Goal: Task Accomplishment & Management: Manage account settings

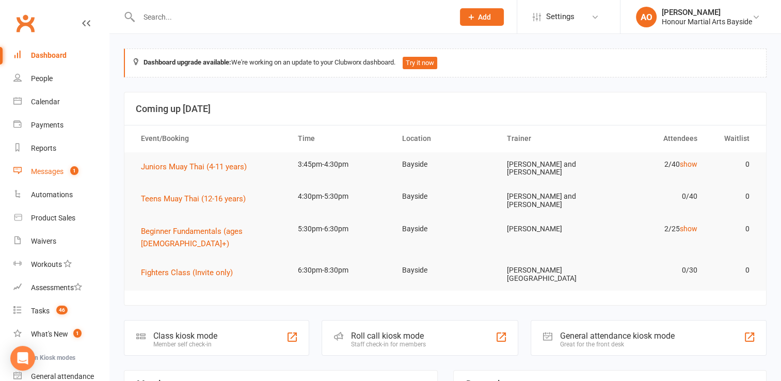
click at [46, 173] on div "Messages" at bounding box center [47, 171] width 33 height 8
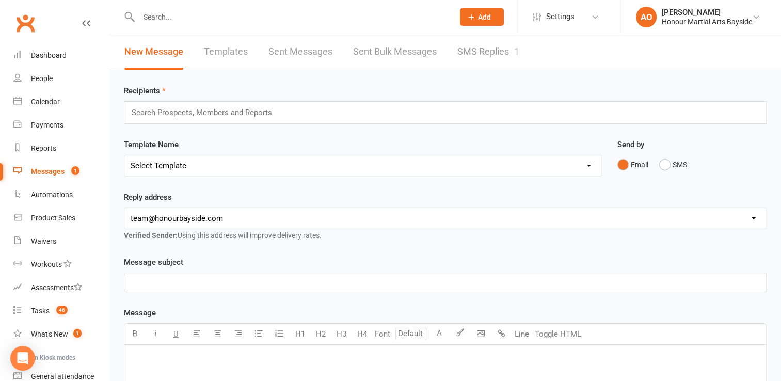
click at [496, 51] on link "SMS Replies 1" at bounding box center [489, 52] width 62 height 36
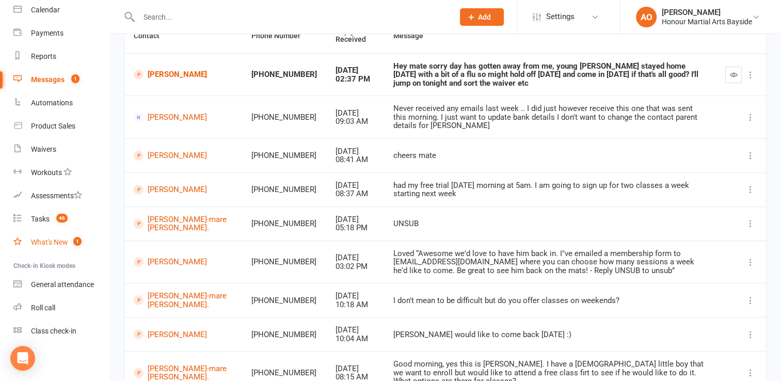
scroll to position [136, 0]
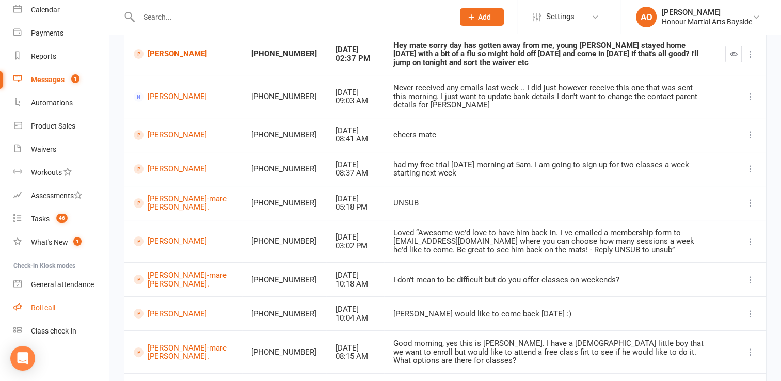
click at [40, 307] on div "Roll call" at bounding box center [43, 308] width 24 height 8
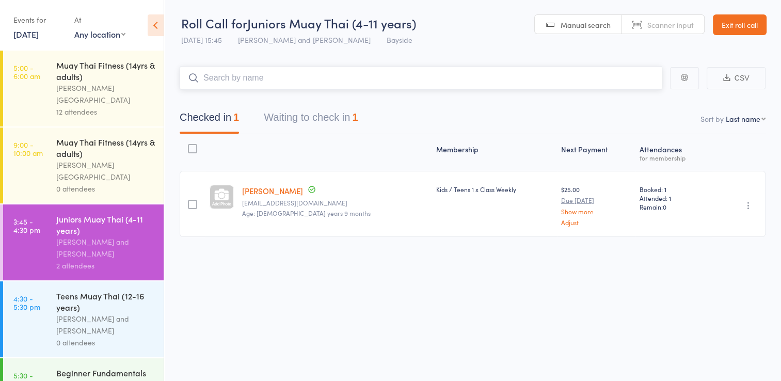
click at [309, 117] on button "Waiting to check in 1" at bounding box center [311, 119] width 94 height 27
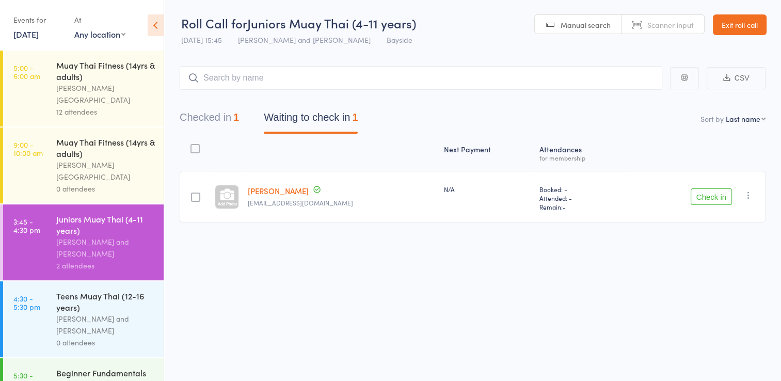
click at [282, 190] on link "[PERSON_NAME]" at bounding box center [277, 190] width 61 height 11
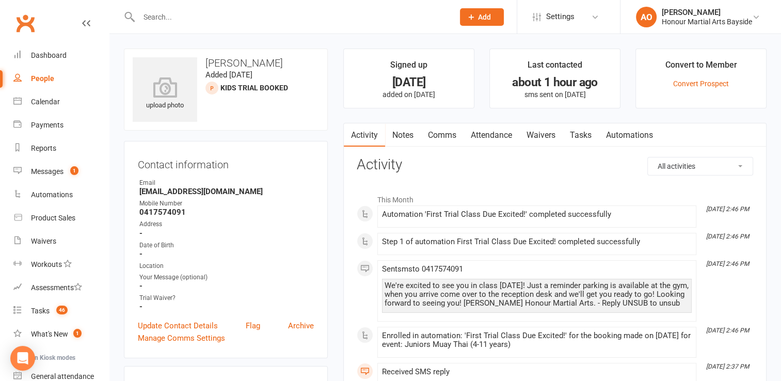
click at [493, 133] on link "Attendance" at bounding box center [492, 135] width 56 height 24
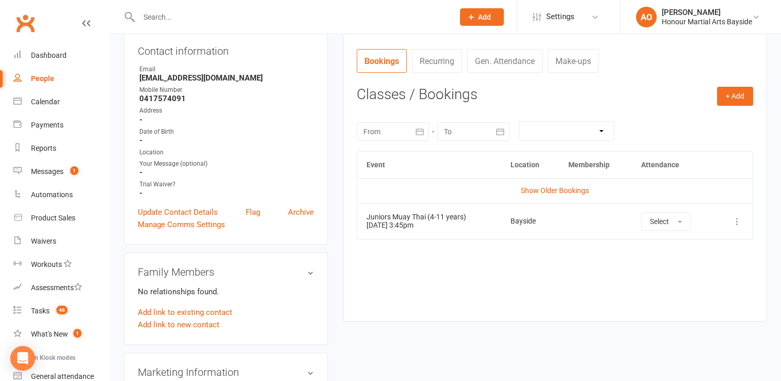
scroll to position [118, 0]
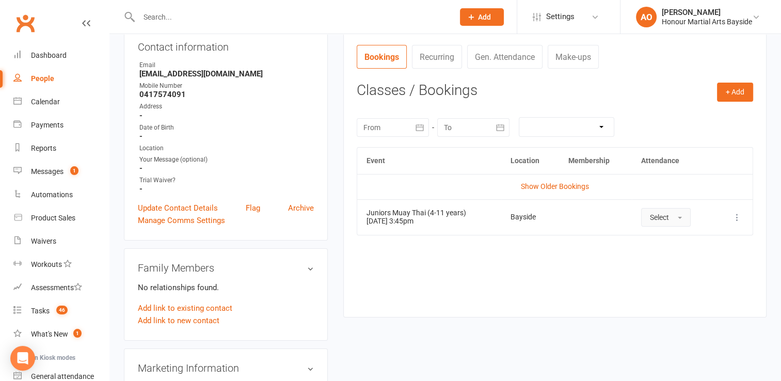
click at [679, 217] on span "button" at bounding box center [680, 218] width 4 height 2
click at [571, 265] on div "Event Location Membership Attendance Show Older Bookings Juniors Muay Thai (4-1…" at bounding box center [555, 224] width 397 height 154
click at [739, 214] on icon at bounding box center [737, 217] width 10 height 10
click at [674, 281] on link "Remove booking" at bounding box center [692, 279] width 102 height 21
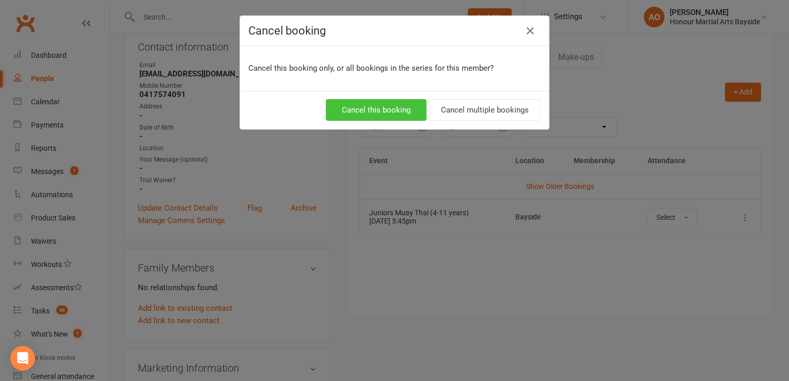
click at [359, 112] on button "Cancel this booking" at bounding box center [376, 110] width 101 height 22
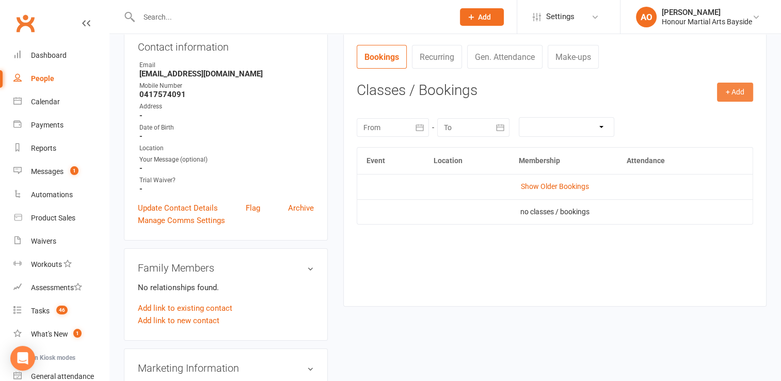
click at [738, 90] on button "+ Add" at bounding box center [735, 92] width 36 height 19
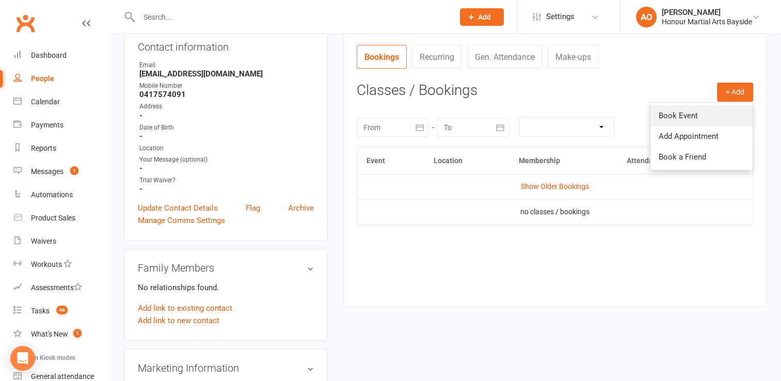
click at [681, 113] on link "Book Event" at bounding box center [702, 115] width 102 height 21
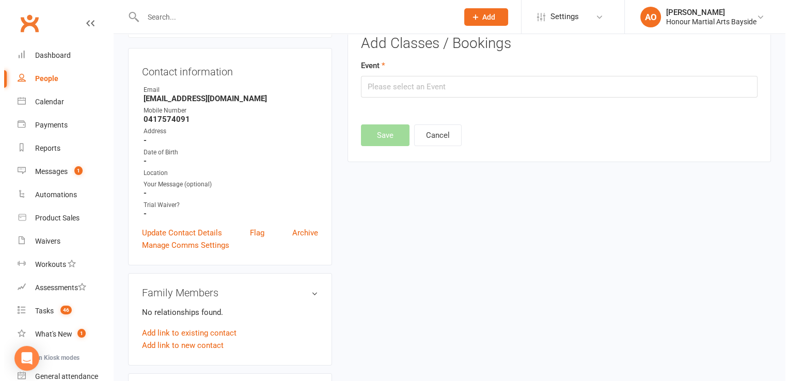
scroll to position [71, 0]
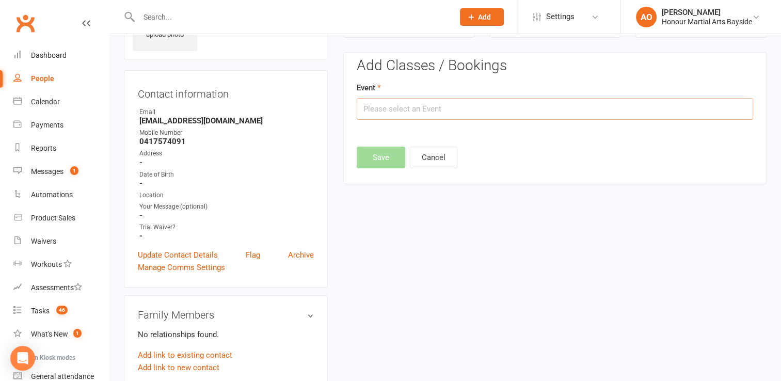
click at [470, 105] on input "text" at bounding box center [555, 109] width 397 height 22
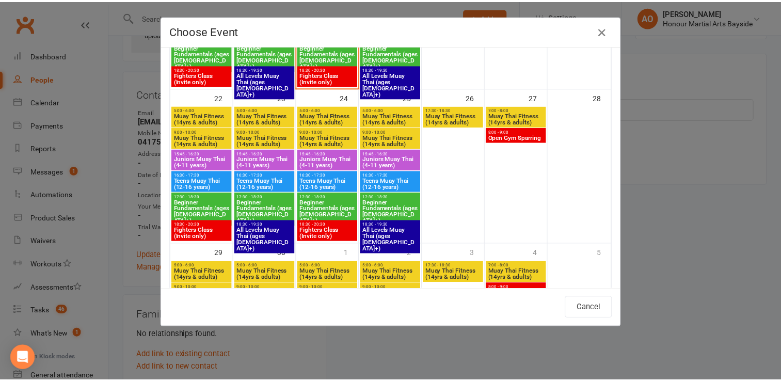
scroll to position [495, 0]
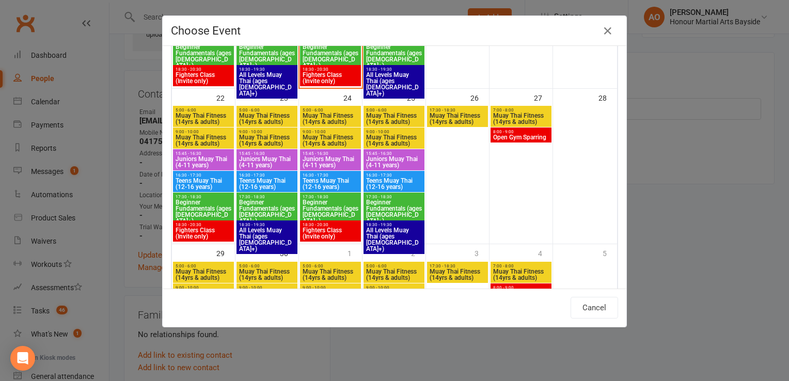
click at [320, 157] on span "Juniors Muay Thai (4-11 years)" at bounding box center [330, 162] width 57 height 12
type input "Juniors Muay Thai (4-11 years) - Sep 24, 2025 3:45:00 PM"
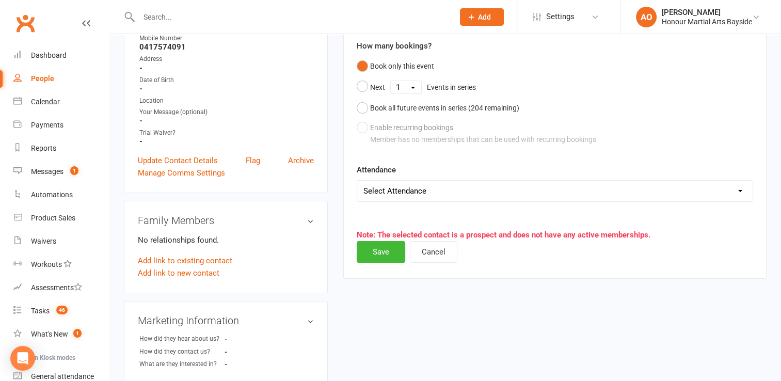
scroll to position [171, 0]
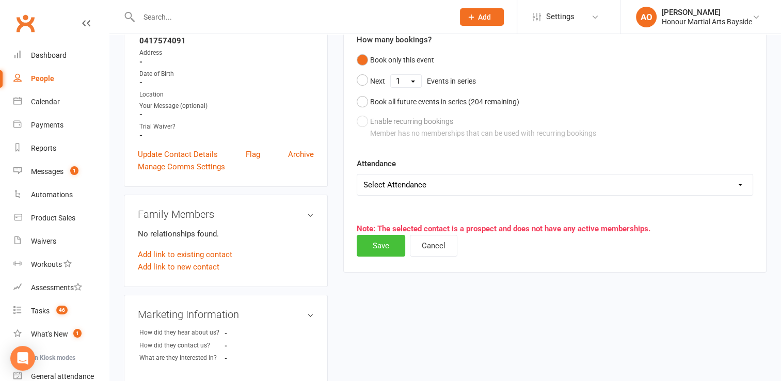
click at [378, 247] on button "Save" at bounding box center [381, 246] width 49 height 22
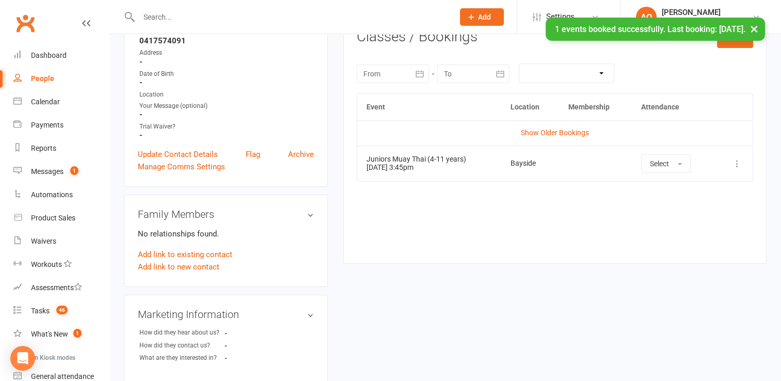
scroll to position [0, 0]
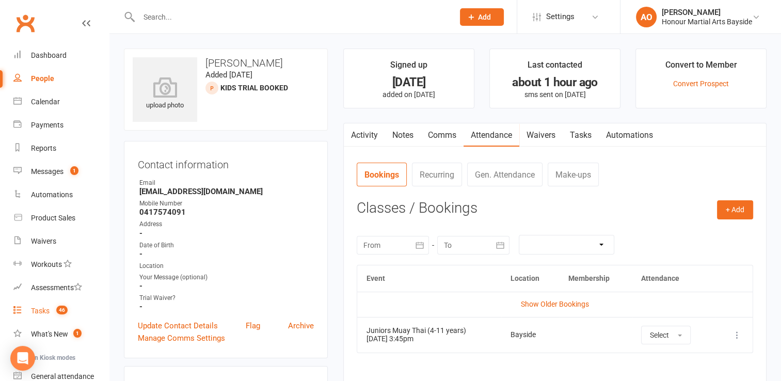
click at [38, 308] on div "Tasks" at bounding box center [40, 311] width 19 height 8
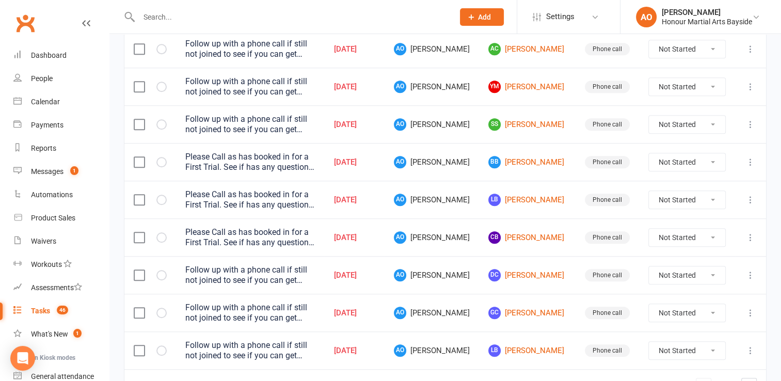
scroll to position [766, 0]
click at [536, 169] on link "BB Baydan Broderick" at bounding box center [528, 163] width 78 height 12
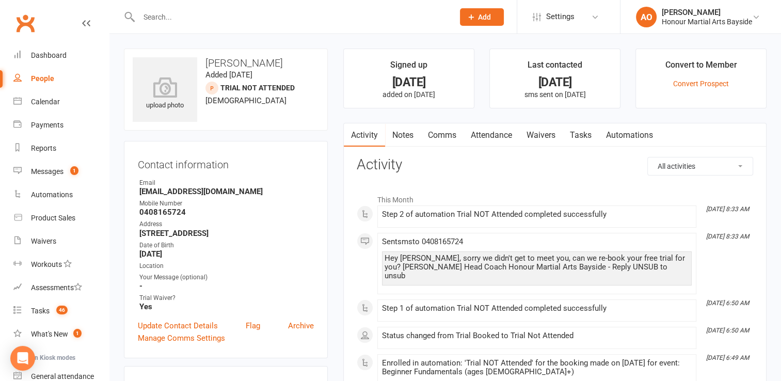
click at [576, 138] on link "Tasks" at bounding box center [581, 135] width 36 height 24
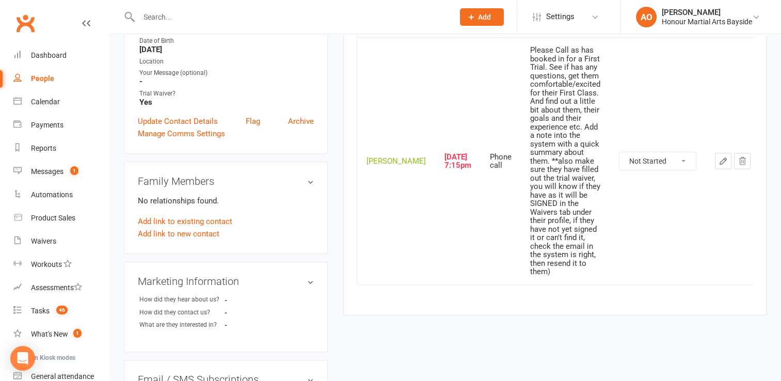
scroll to position [206, 0]
click at [674, 151] on select "Not Started In Progress Waiting Complete" at bounding box center [658, 160] width 76 height 18
click at [620, 151] on select "Not Started In Progress Waiting Complete" at bounding box center [658, 160] width 76 height 18
select select "unstarted"
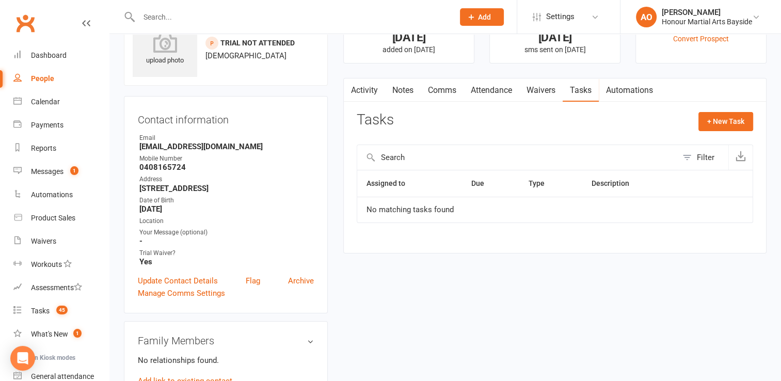
scroll to position [0, 0]
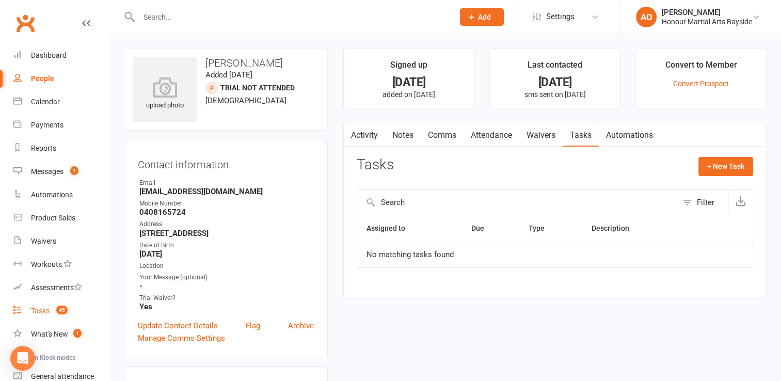
click at [43, 308] on div "Tasks" at bounding box center [40, 311] width 19 height 8
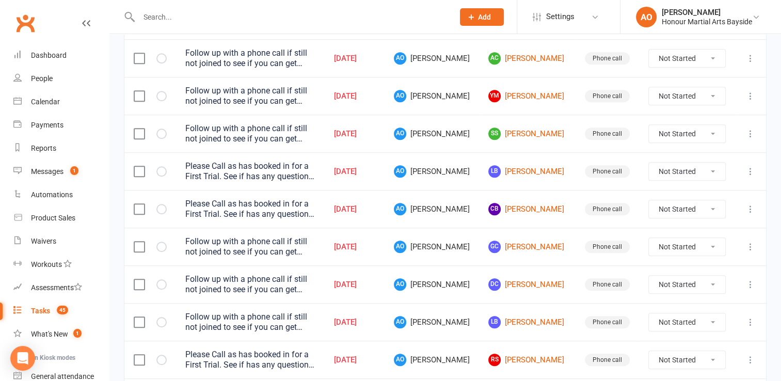
scroll to position [760, 0]
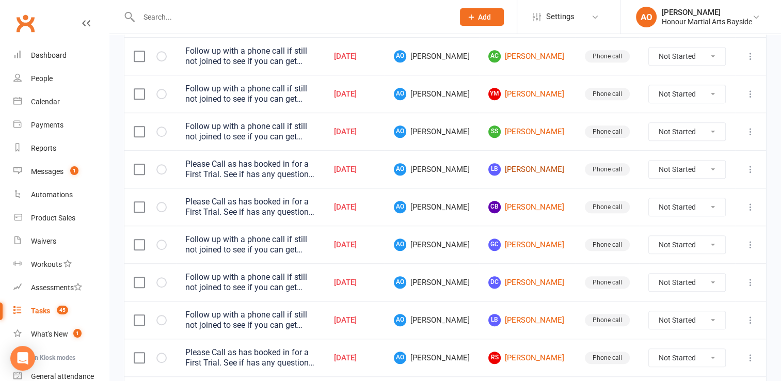
click at [531, 170] on link "LB Liz Baker" at bounding box center [528, 169] width 78 height 12
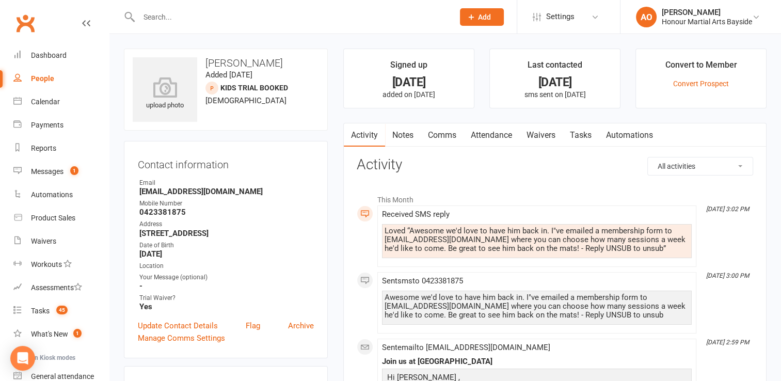
click at [494, 135] on link "Attendance" at bounding box center [492, 135] width 56 height 24
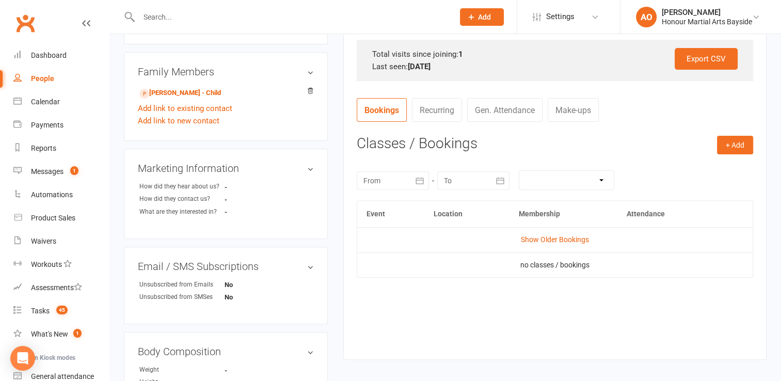
scroll to position [317, 0]
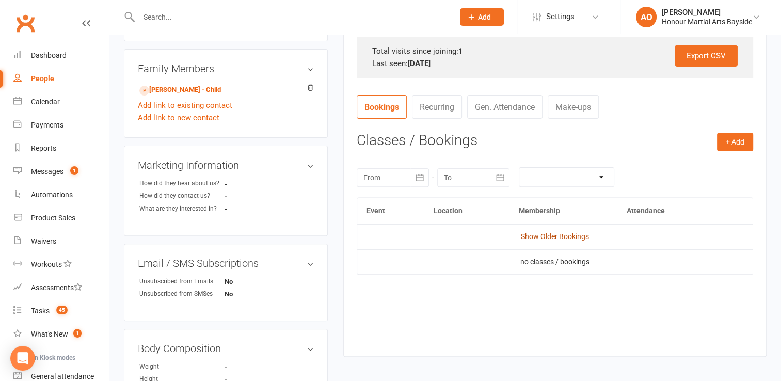
click at [545, 236] on link "Show Older Bookings" at bounding box center [555, 236] width 68 height 8
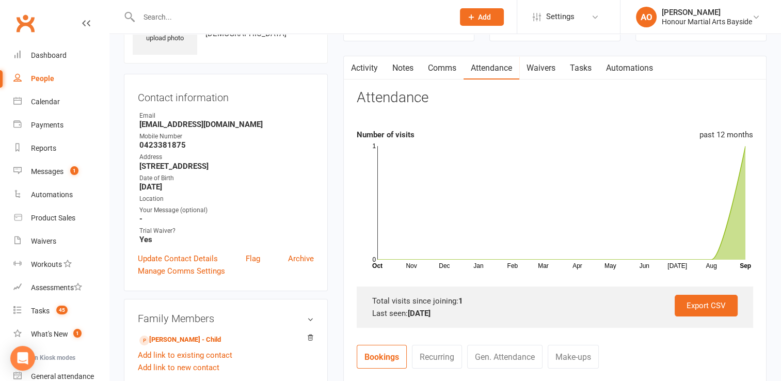
scroll to position [0, 0]
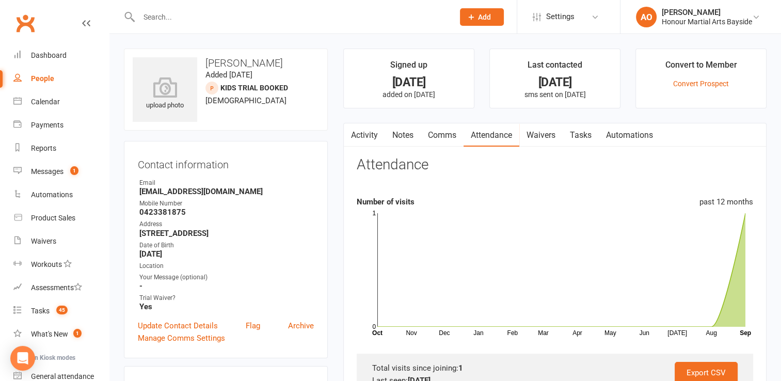
click at [581, 134] on link "Tasks" at bounding box center [581, 135] width 36 height 24
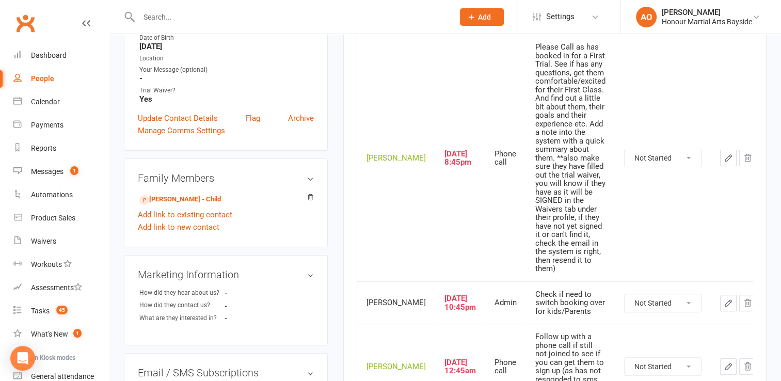
click at [583, 136] on div "Please Call as has booked in for a First Trial. See if has any questions, get t…" at bounding box center [571, 158] width 70 height 230
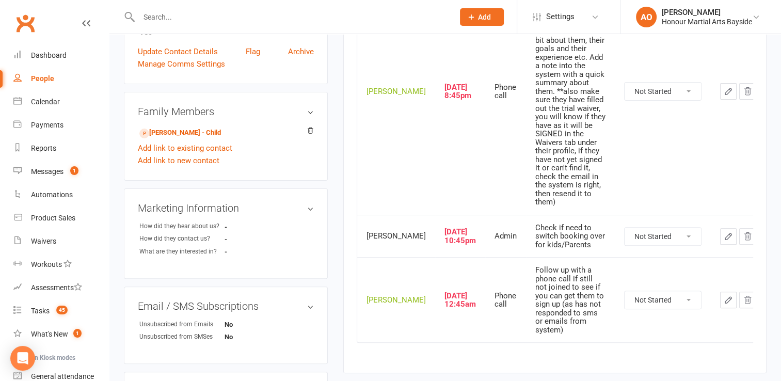
scroll to position [274, 0]
click at [676, 83] on select "Not Started In Progress Waiting Complete" at bounding box center [663, 92] width 76 height 18
click at [625, 83] on select "Not Started In Progress Waiting Complete" at bounding box center [663, 92] width 76 height 18
select select "unstarted"
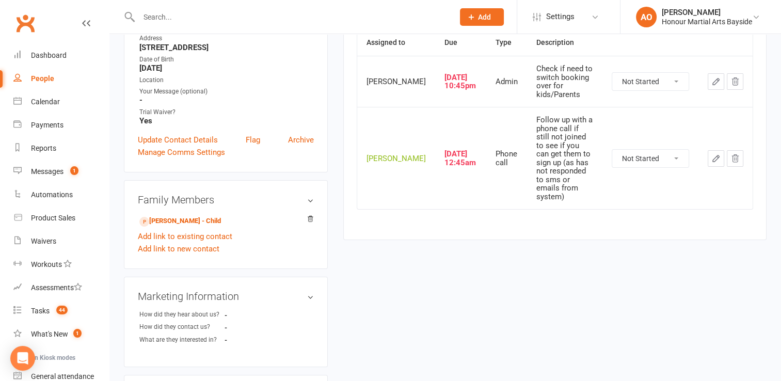
scroll to position [188, 0]
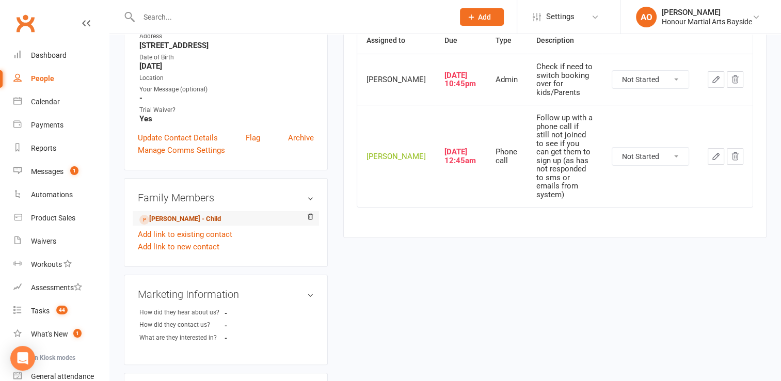
click at [173, 216] on link "Max Baker - Child" at bounding box center [180, 219] width 82 height 11
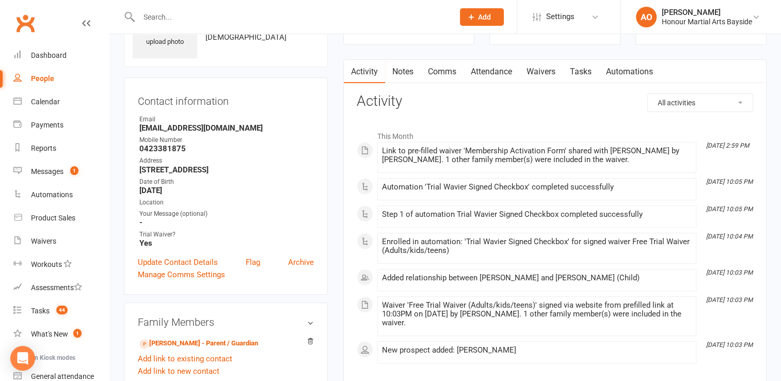
scroll to position [74, 0]
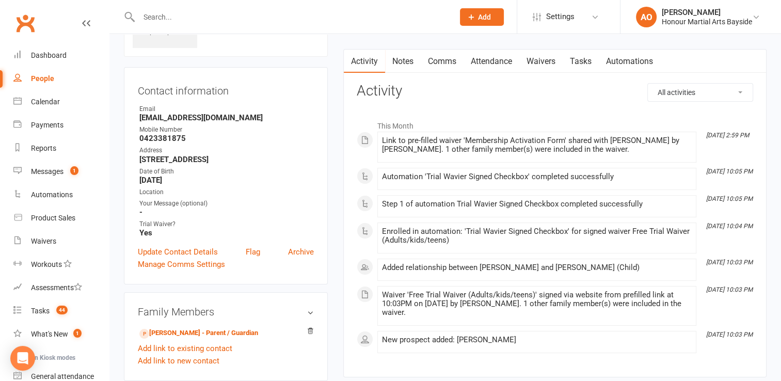
click at [483, 63] on link "Attendance" at bounding box center [492, 62] width 56 height 24
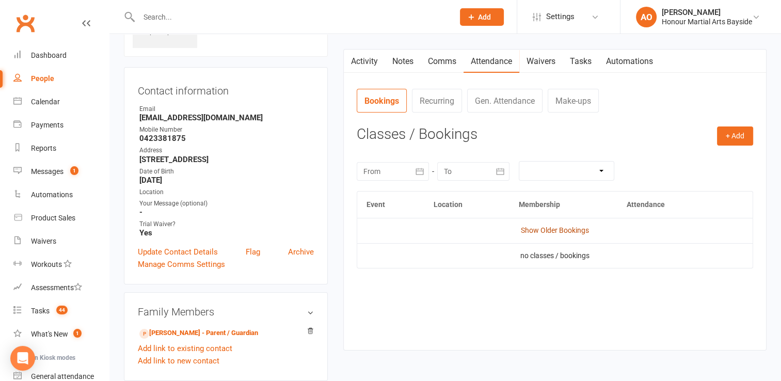
click at [542, 230] on link "Show Older Bookings" at bounding box center [555, 230] width 68 height 8
click at [203, 334] on link "Liz Baker - Parent / Guardian" at bounding box center [198, 333] width 119 height 11
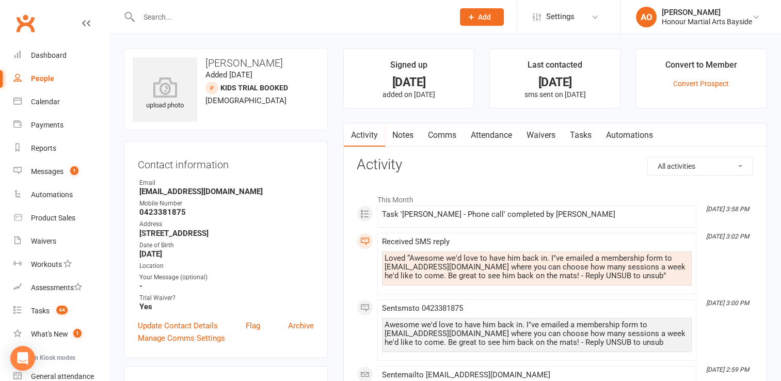
click at [490, 137] on link "Attendance" at bounding box center [492, 135] width 56 height 24
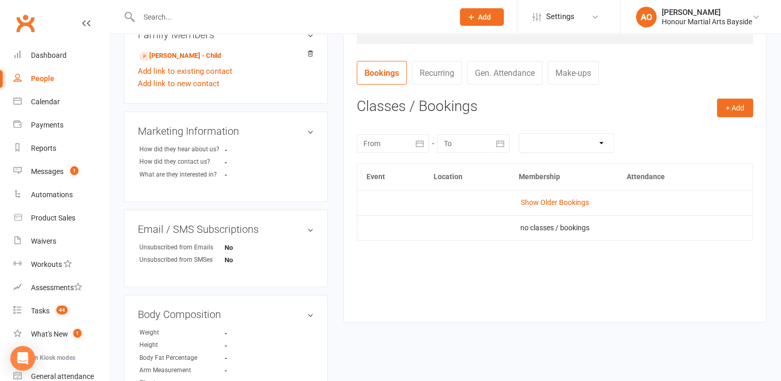
scroll to position [351, 0]
click at [559, 199] on link "Show Older Bookings" at bounding box center [555, 202] width 68 height 8
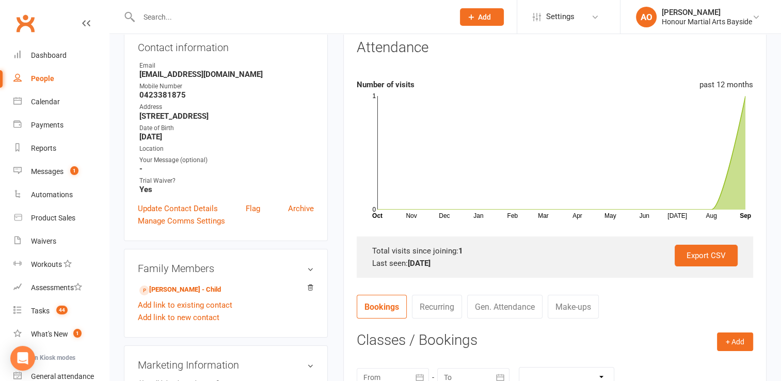
scroll to position [118, 0]
click at [188, 208] on link "Update Contact Details" at bounding box center [178, 208] width 80 height 12
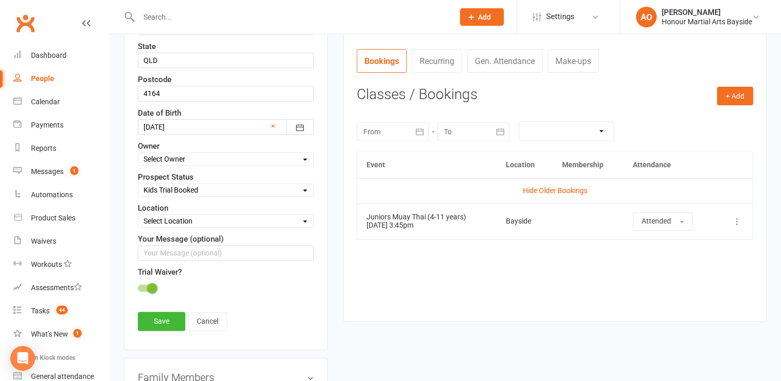
scroll to position [364, 0]
click at [306, 185] on select "Select Initial Contact Follow-up Call Follow-up Email Almost Ready Not Ready No…" at bounding box center [225, 189] width 175 height 11
click at [353, 284] on div "Activity Notes Comms Attendance Waivers Tasks Automations Attendance Number of …" at bounding box center [555, 40] width 424 height 562
click at [202, 319] on link "Cancel" at bounding box center [207, 321] width 39 height 19
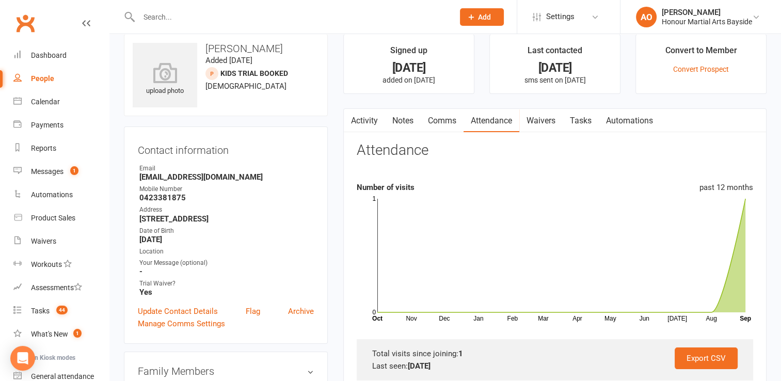
scroll to position [0, 0]
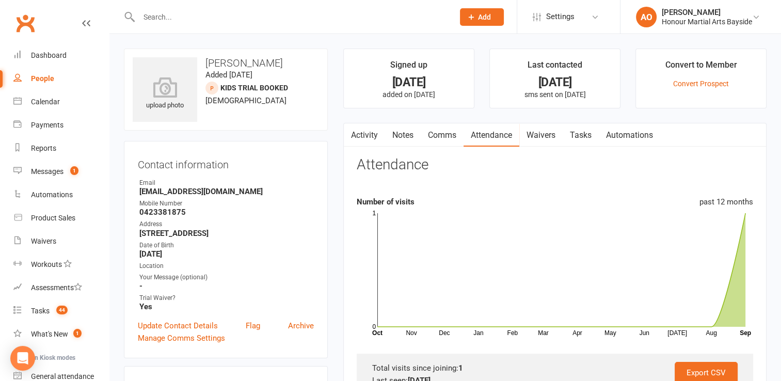
click at [582, 135] on link "Tasks" at bounding box center [581, 135] width 36 height 24
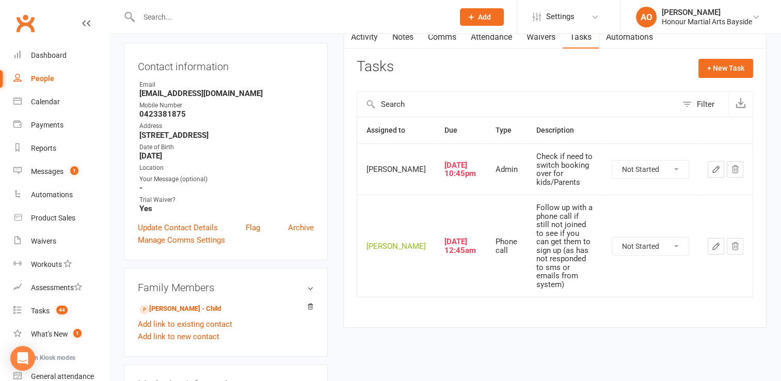
scroll to position [99, 0]
click at [42, 309] on div "Tasks" at bounding box center [40, 311] width 19 height 8
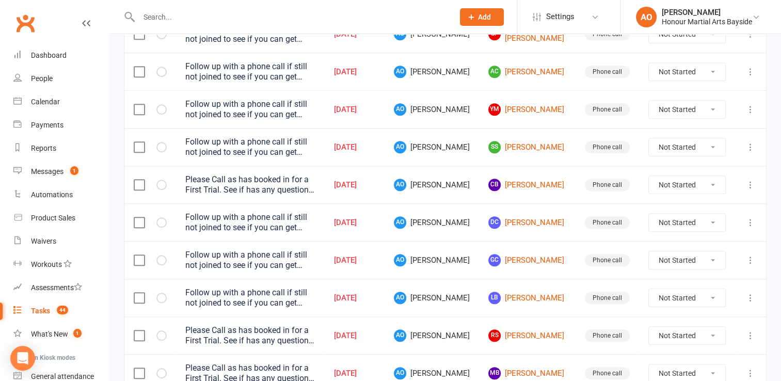
scroll to position [746, 0]
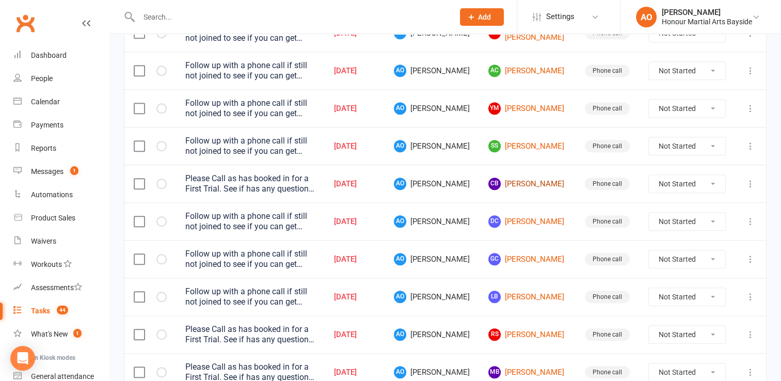
click at [533, 185] on link "CB Courtney Byers" at bounding box center [528, 184] width 78 height 12
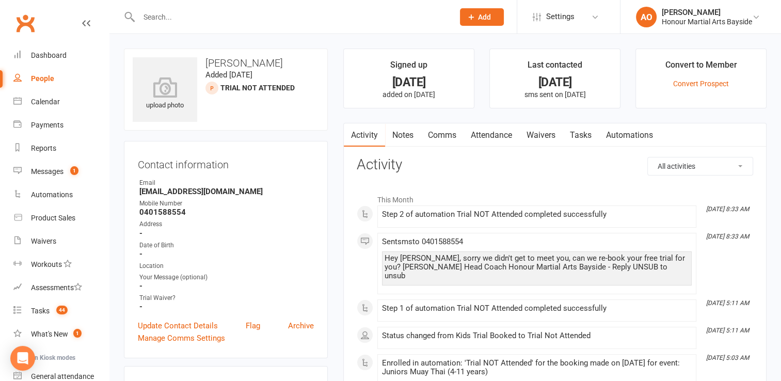
click at [486, 136] on link "Attendance" at bounding box center [492, 135] width 56 height 24
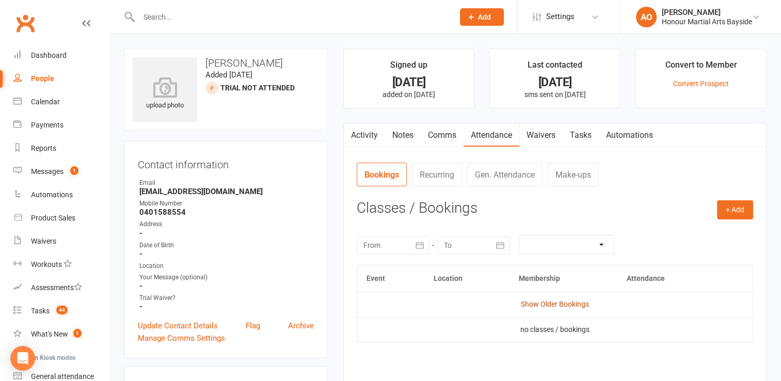
click at [553, 303] on link "Show Older Bookings" at bounding box center [555, 304] width 68 height 8
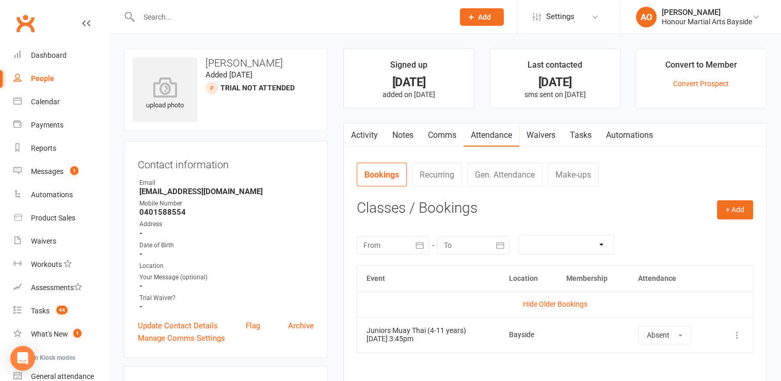
click at [584, 132] on link "Tasks" at bounding box center [581, 135] width 36 height 24
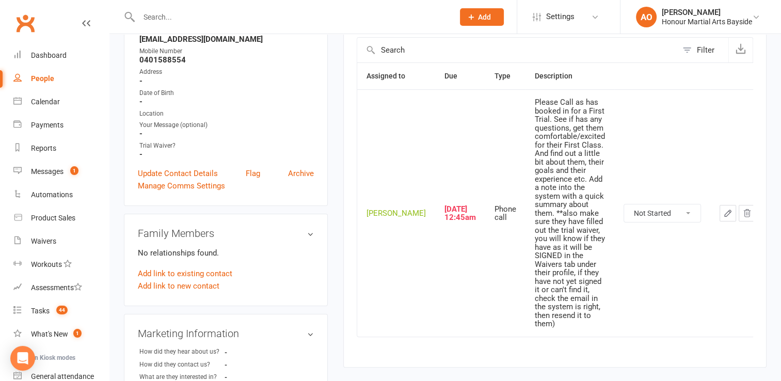
scroll to position [153, 0]
click at [675, 204] on select "Not Started In Progress Waiting Complete" at bounding box center [662, 213] width 76 height 18
click at [624, 204] on select "Not Started In Progress Waiting Complete" at bounding box center [662, 213] width 76 height 18
select select "unstarted"
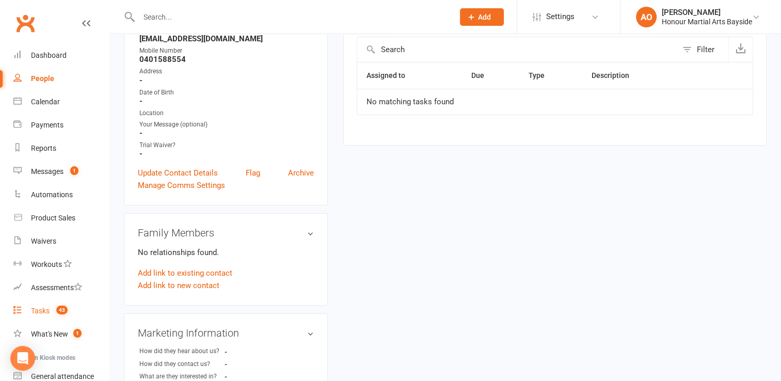
click at [44, 308] on div "Tasks" at bounding box center [40, 311] width 19 height 8
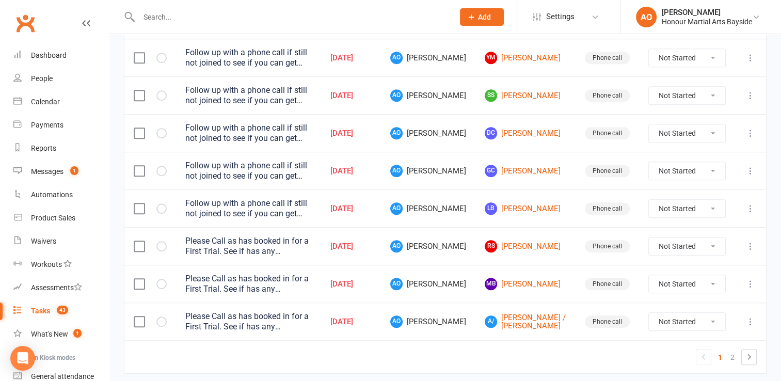
scroll to position [800, 0]
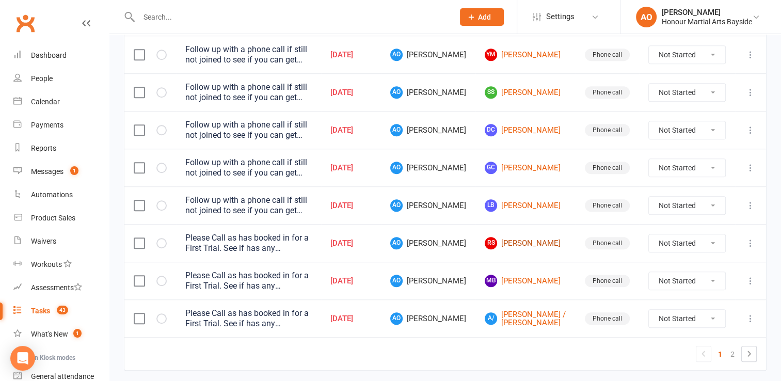
click at [536, 243] on link "RS Raphael Segal" at bounding box center [526, 243] width 82 height 12
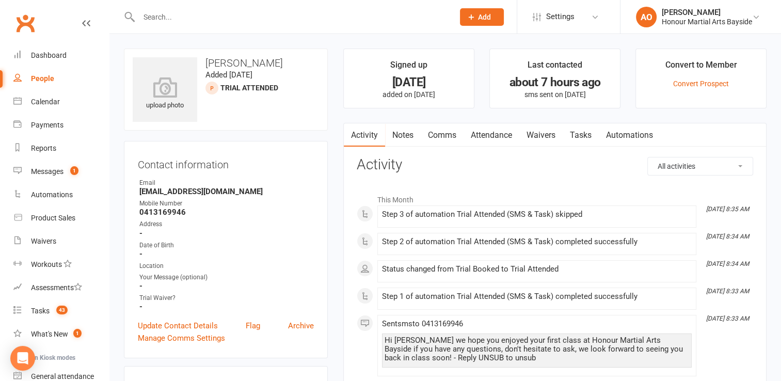
click at [536, 243] on div "Step 2 of automation Trial Attended (SMS & Task) completed successfully" at bounding box center [537, 242] width 310 height 9
click at [489, 134] on link "Attendance" at bounding box center [492, 135] width 56 height 24
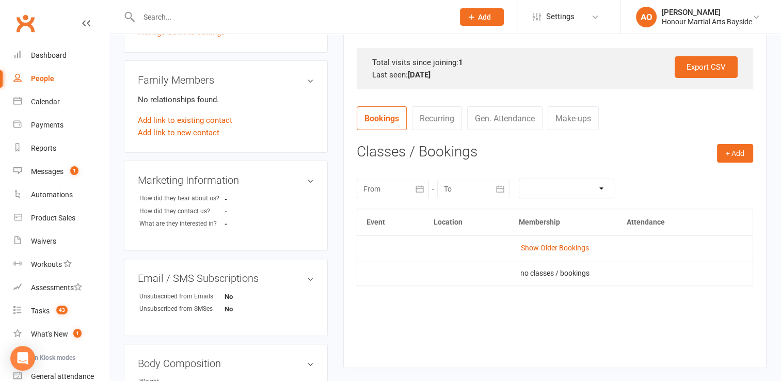
scroll to position [305, 0]
click at [539, 249] on link "Show Older Bookings" at bounding box center [555, 248] width 68 height 8
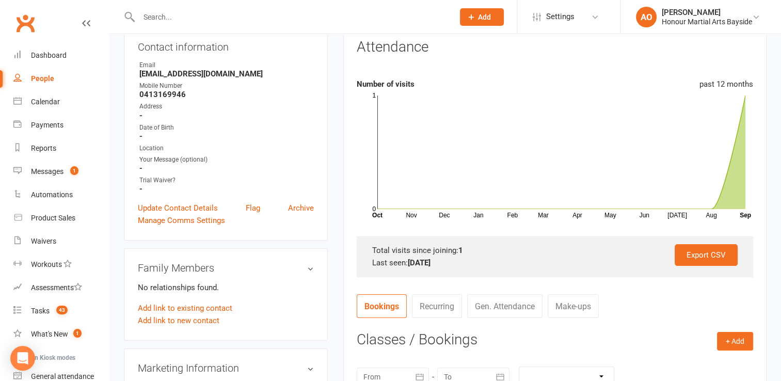
scroll to position [0, 0]
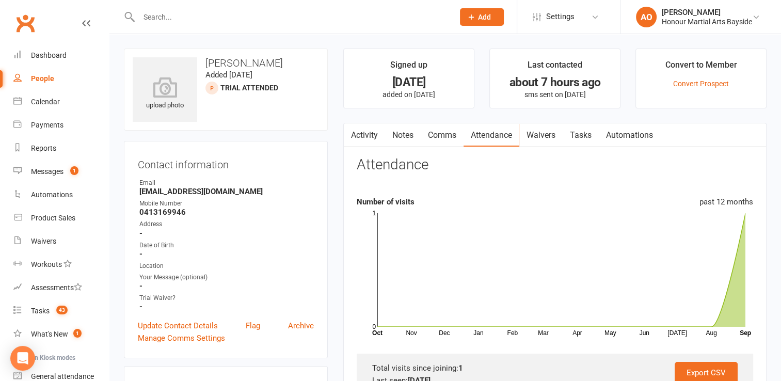
drag, startPoint x: 539, startPoint y: 249, endPoint x: 588, endPoint y: 131, distance: 127.6
click at [588, 131] on link "Tasks" at bounding box center [581, 135] width 36 height 24
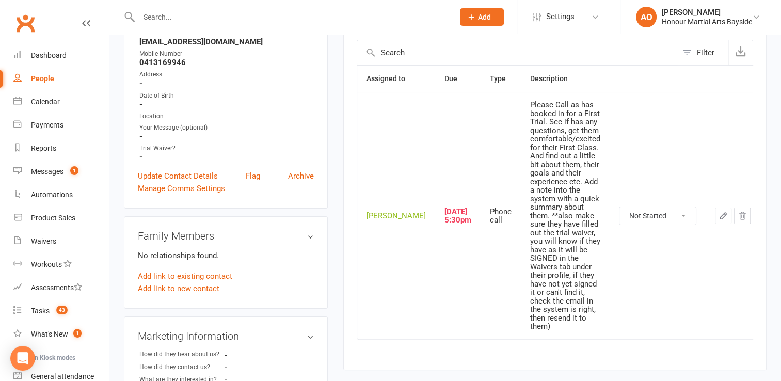
scroll to position [151, 0]
click at [677, 206] on select "Not Started In Progress Waiting Complete" at bounding box center [658, 215] width 76 height 18
click at [620, 206] on select "Not Started In Progress Waiting Complete" at bounding box center [658, 215] width 76 height 18
select select "unstarted"
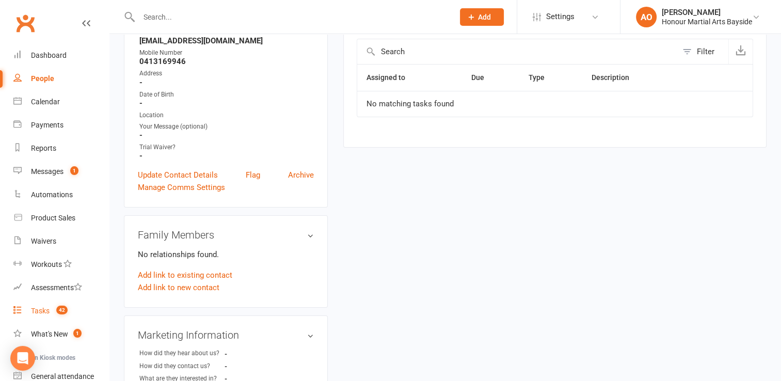
click at [35, 311] on div "Tasks" at bounding box center [40, 311] width 19 height 8
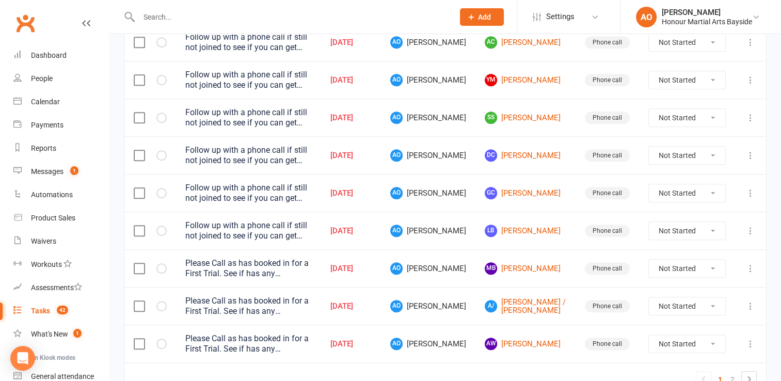
scroll to position [839, 0]
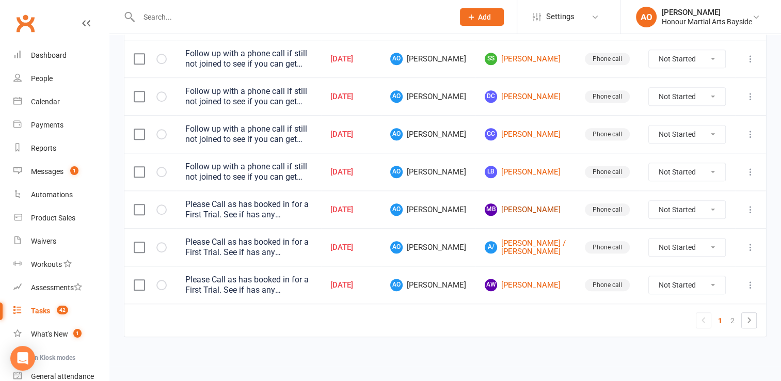
click at [531, 210] on link "MB Mason Breckell" at bounding box center [526, 210] width 82 height 12
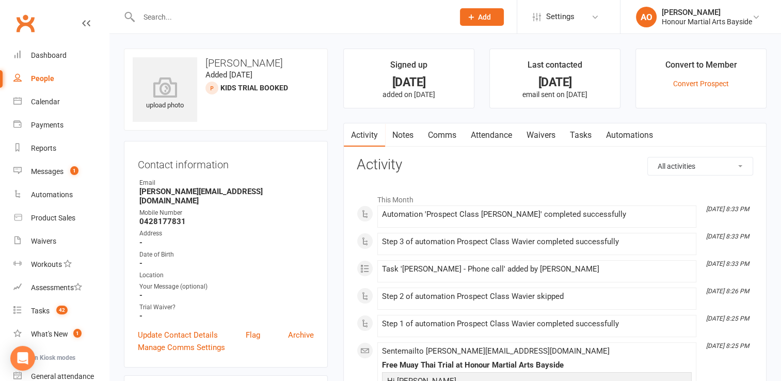
click at [502, 135] on link "Attendance" at bounding box center [492, 135] width 56 height 24
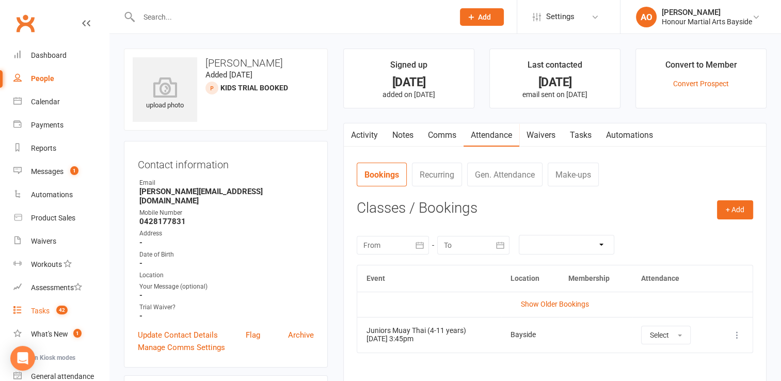
click at [42, 310] on div "Tasks" at bounding box center [40, 311] width 19 height 8
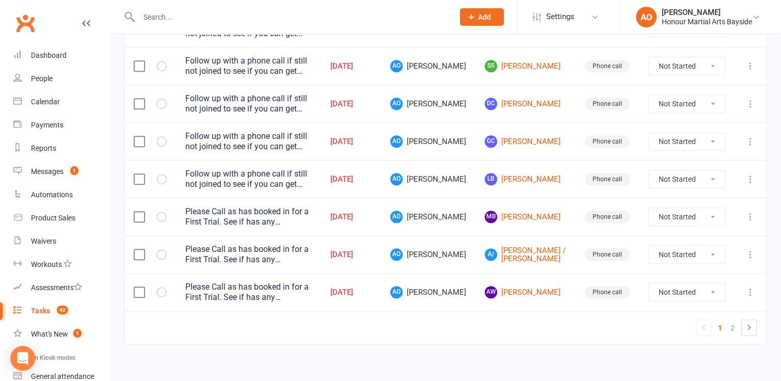
scroll to position [826, 0]
click at [531, 263] on link "A/ Aaron / Grace Breckell" at bounding box center [526, 254] width 82 height 17
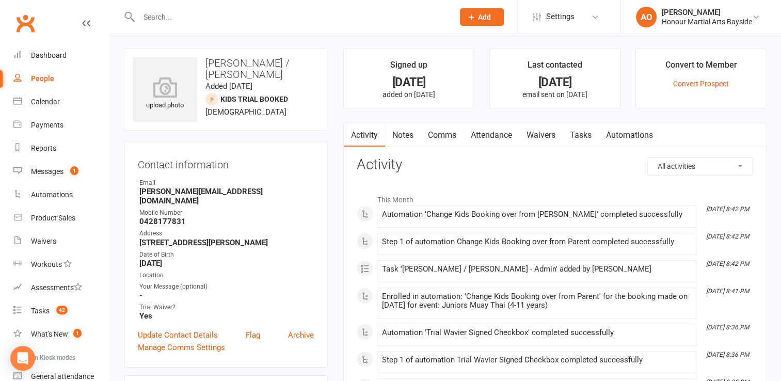
click at [493, 134] on link "Attendance" at bounding box center [492, 135] width 56 height 24
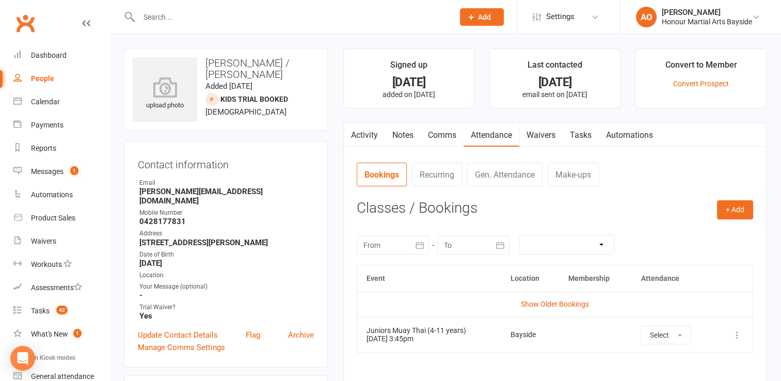
click at [736, 332] on icon at bounding box center [737, 335] width 10 height 10
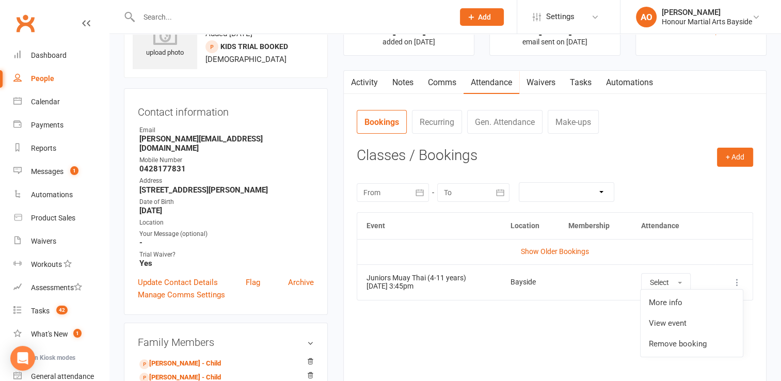
scroll to position [60, 0]
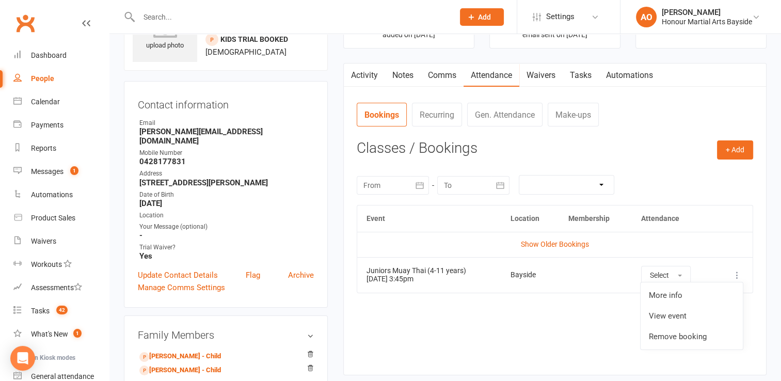
click at [530, 321] on div "Event Location Membership Attendance Show Older Bookings Juniors Muay Thai (4-1…" at bounding box center [555, 282] width 397 height 154
click at [186, 351] on link "Harrison Breckell - Child" at bounding box center [180, 356] width 82 height 11
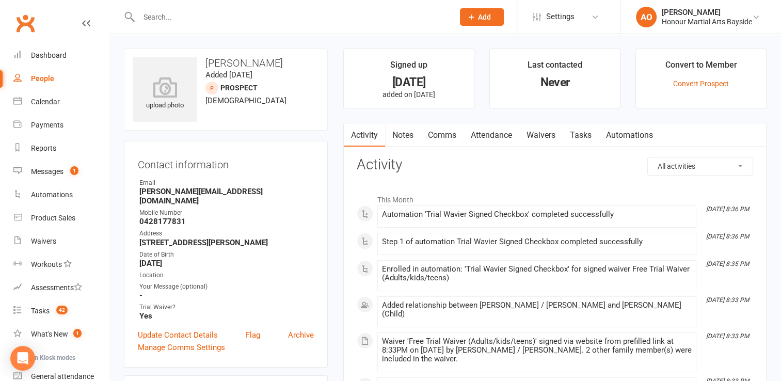
click at [500, 132] on link "Attendance" at bounding box center [492, 135] width 56 height 24
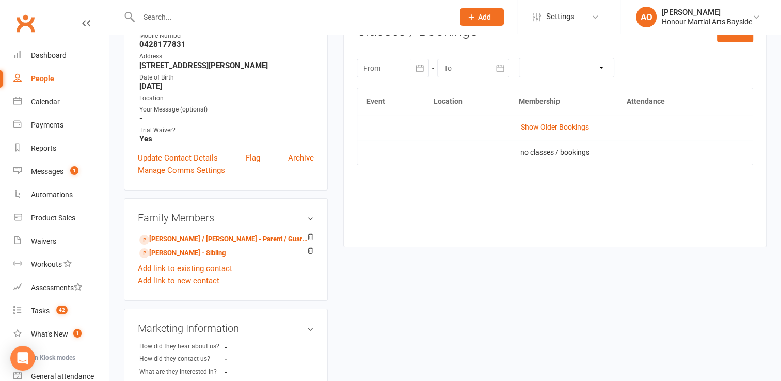
scroll to position [178, 0]
click at [192, 247] on link "Mason Breckell - Sibling" at bounding box center [182, 252] width 86 height 11
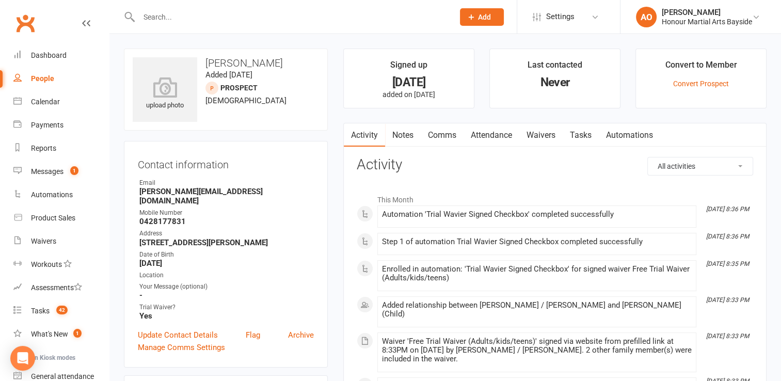
click at [490, 133] on link "Attendance" at bounding box center [492, 135] width 56 height 24
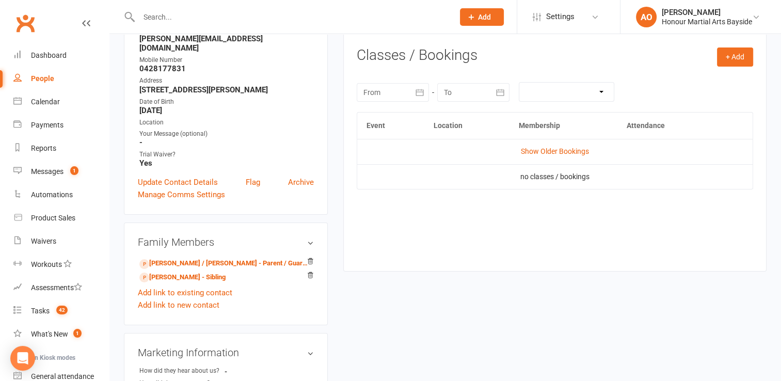
scroll to position [159, 0]
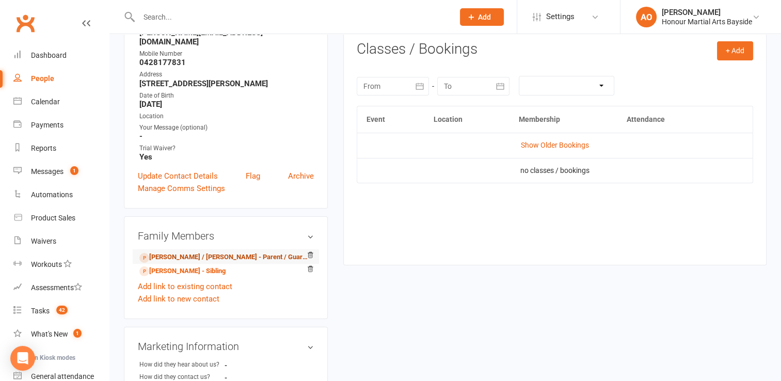
click at [187, 252] on link "Aaron / Grace Breckell - Parent / Guardian" at bounding box center [223, 257] width 169 height 11
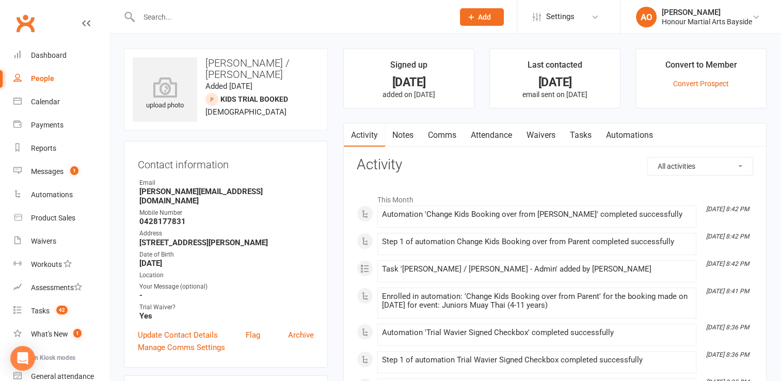
click at [497, 132] on link "Attendance" at bounding box center [492, 135] width 56 height 24
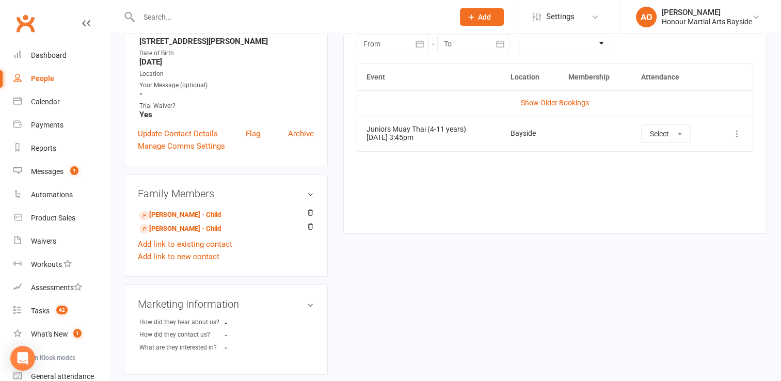
scroll to position [202, 0]
click at [190, 223] on link "Mason Breckell - Child" at bounding box center [180, 228] width 82 height 11
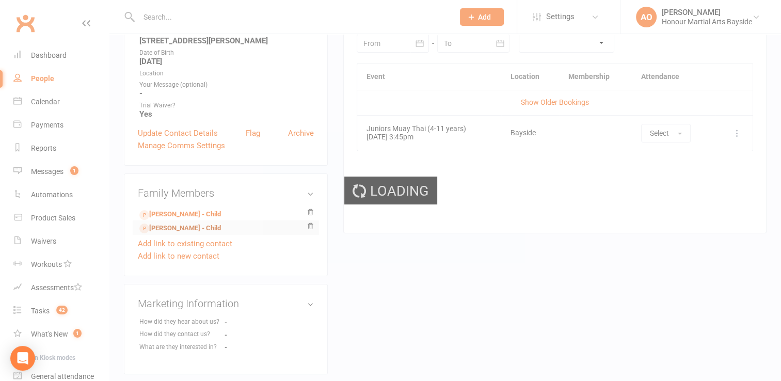
scroll to position [33, 0]
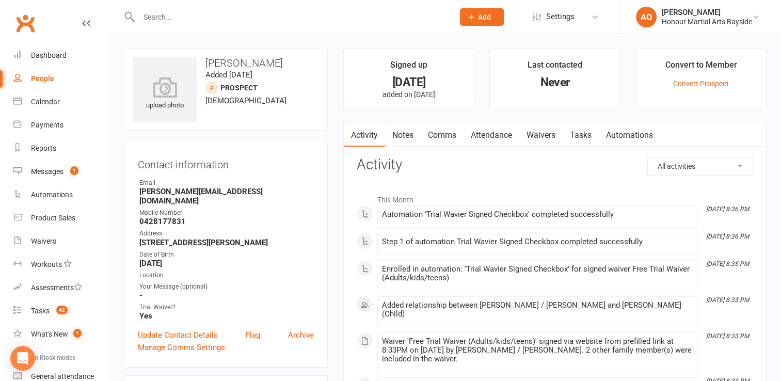
click at [488, 133] on link "Attendance" at bounding box center [492, 135] width 56 height 24
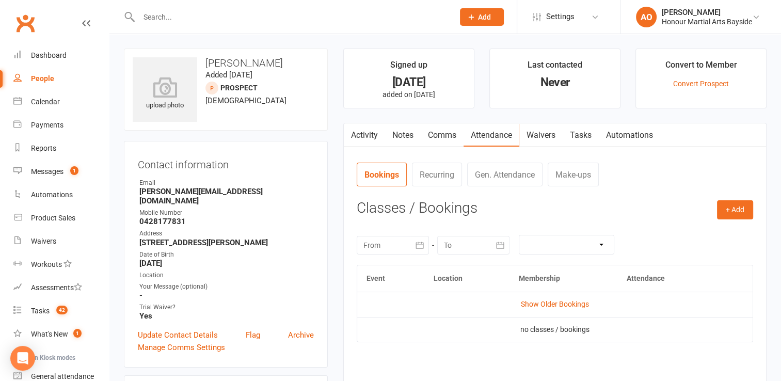
click at [402, 131] on link "Notes" at bounding box center [403, 135] width 36 height 24
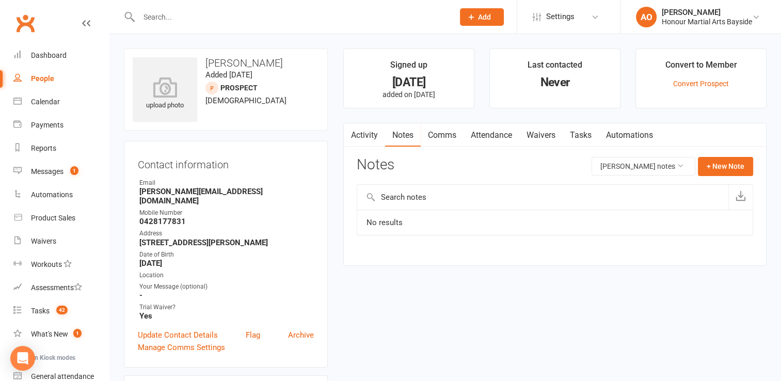
click at [366, 130] on link "Activity" at bounding box center [364, 135] width 41 height 24
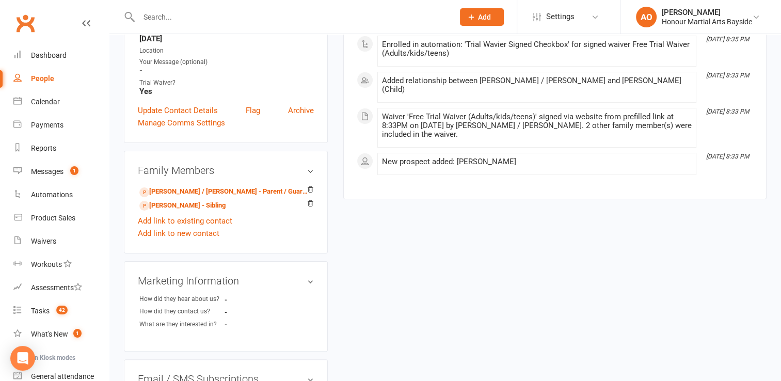
scroll to position [224, 0]
click at [251, 187] on link "Aaron / Grace Breckell - Parent / Guardian" at bounding box center [223, 192] width 169 height 11
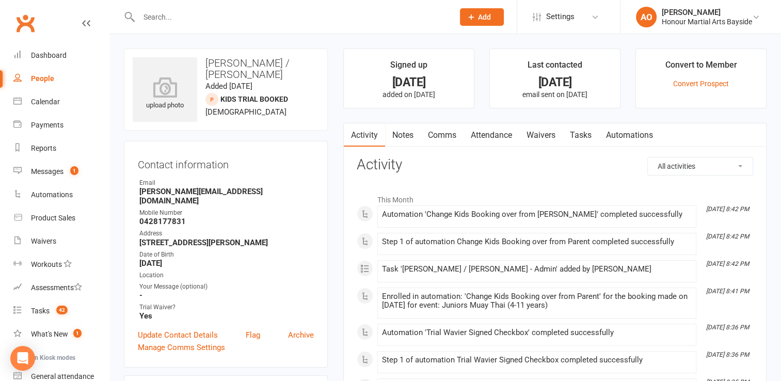
click at [493, 132] on link "Attendance" at bounding box center [492, 135] width 56 height 24
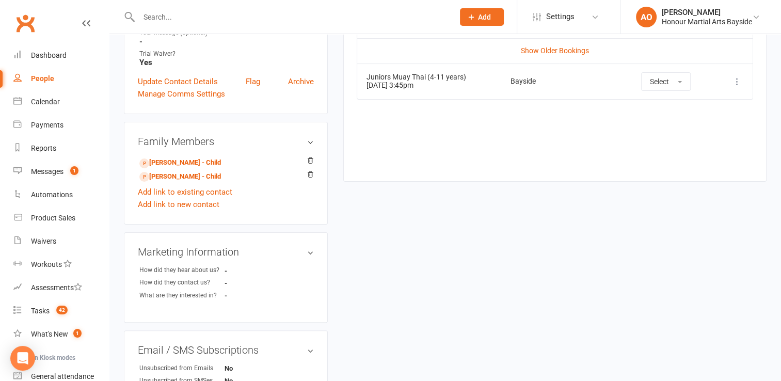
scroll to position [254, 0]
click at [196, 157] on link "Harrison Breckell - Child" at bounding box center [180, 162] width 82 height 11
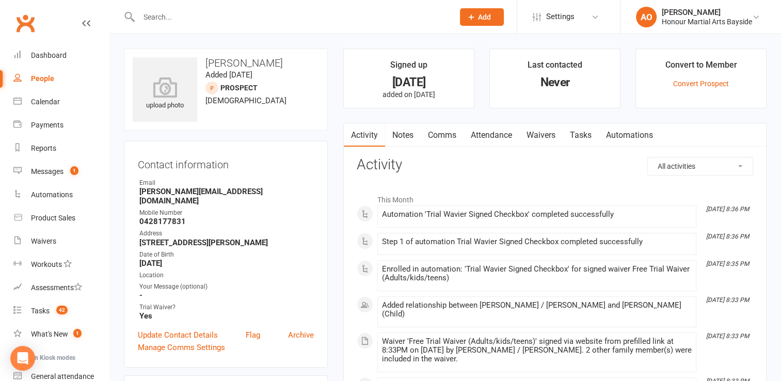
click at [499, 132] on link "Attendance" at bounding box center [492, 135] width 56 height 24
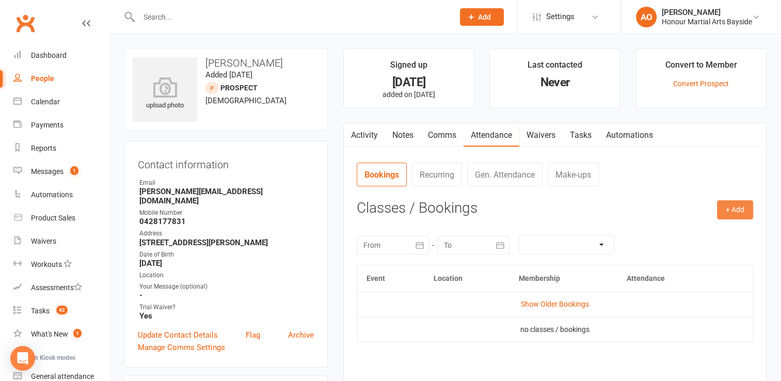
click at [740, 213] on button "+ Add" at bounding box center [735, 209] width 36 height 19
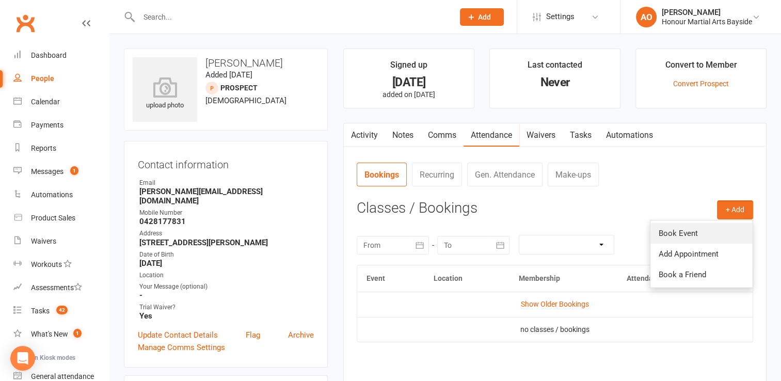
click at [679, 229] on link "Book Event" at bounding box center [702, 233] width 102 height 21
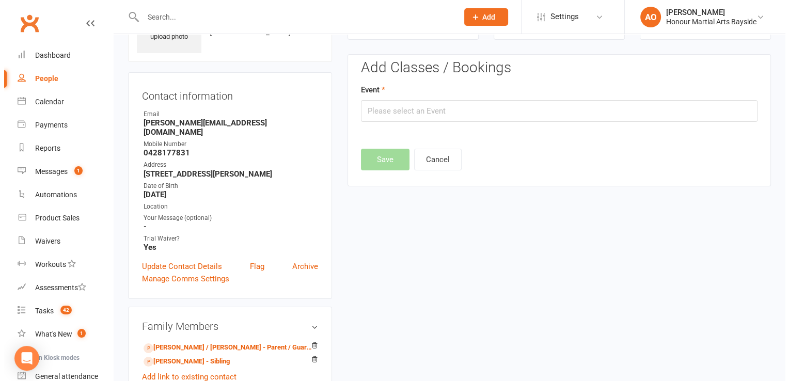
scroll to position [71, 0]
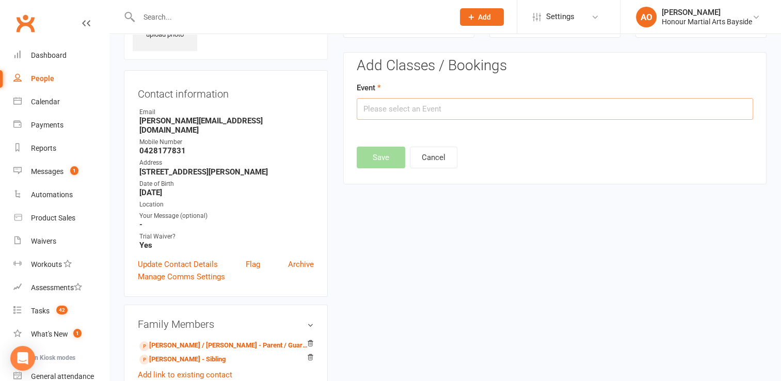
click at [446, 112] on input "text" at bounding box center [555, 109] width 397 height 22
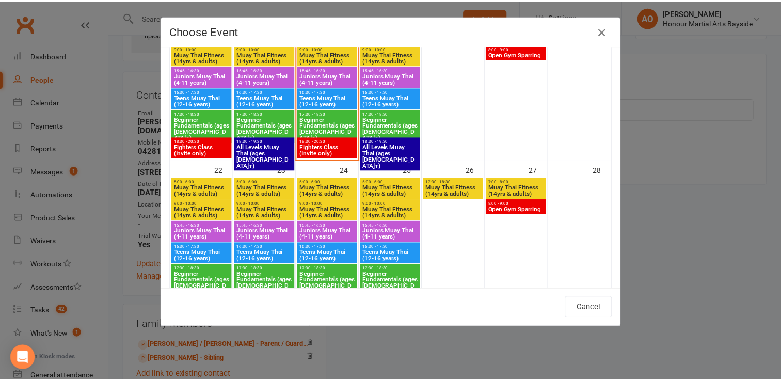
scroll to position [475, 0]
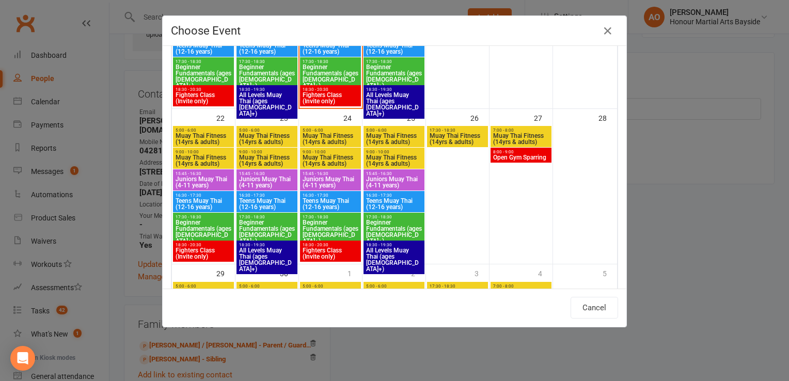
click at [378, 176] on span "Juniors Muay Thai (4-11 years)" at bounding box center [394, 182] width 57 height 12
type input "Juniors Muay Thai (4-11 years) - Sep 25, 2025 3:45:00 PM"
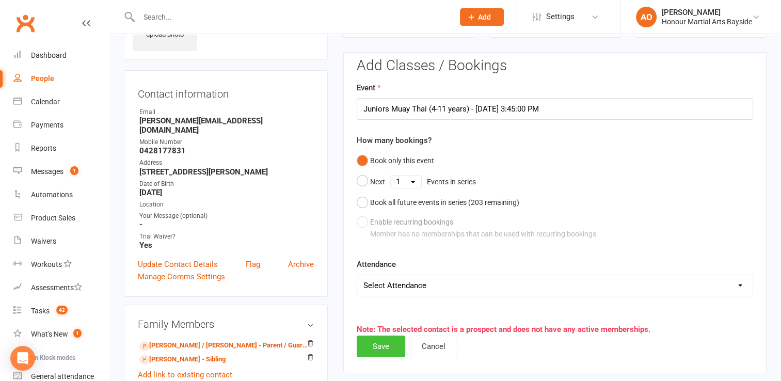
click at [370, 346] on button "Save" at bounding box center [381, 347] width 49 height 22
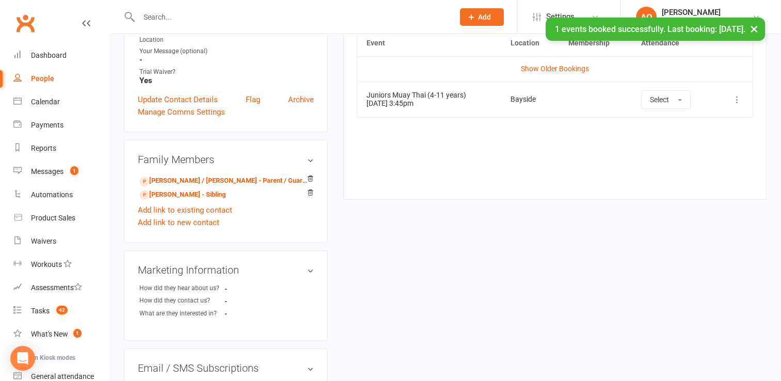
scroll to position [248, 0]
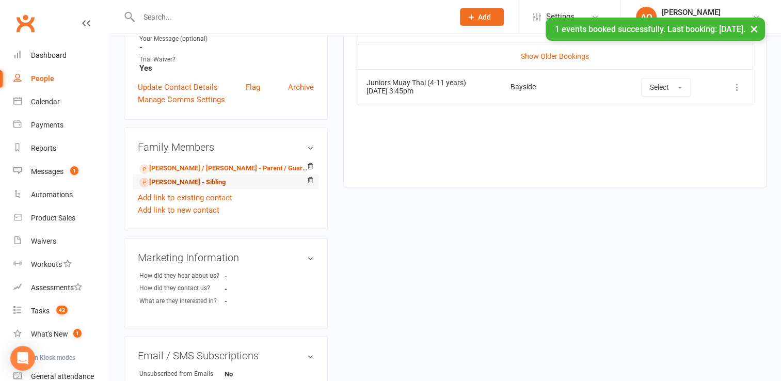
click at [183, 177] on link "Mason Breckell - Sibling" at bounding box center [182, 182] width 86 height 11
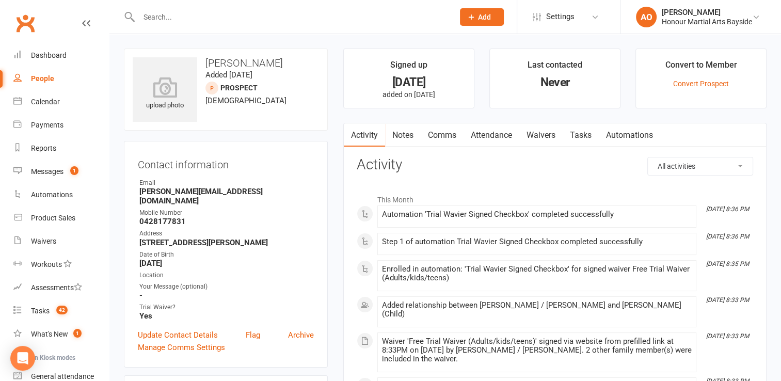
click at [497, 131] on link "Attendance" at bounding box center [492, 135] width 56 height 24
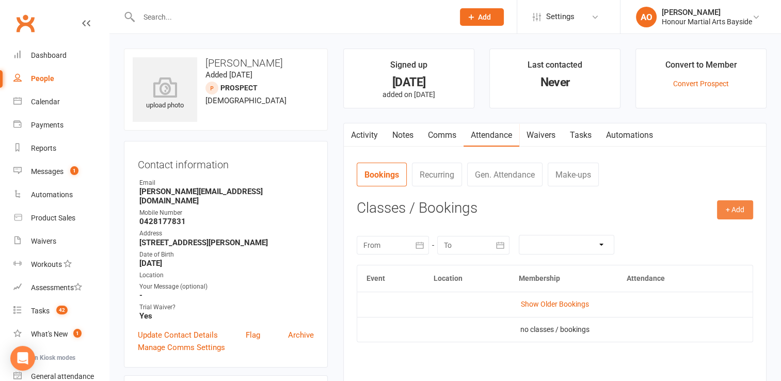
click at [740, 208] on button "+ Add" at bounding box center [735, 209] width 36 height 19
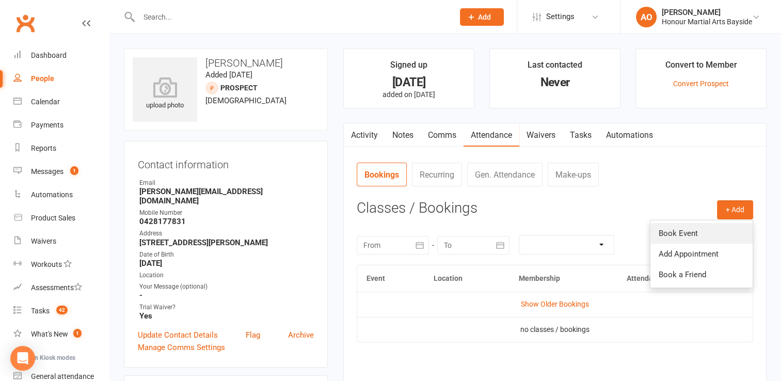
click at [688, 234] on link "Book Event" at bounding box center [702, 233] width 102 height 21
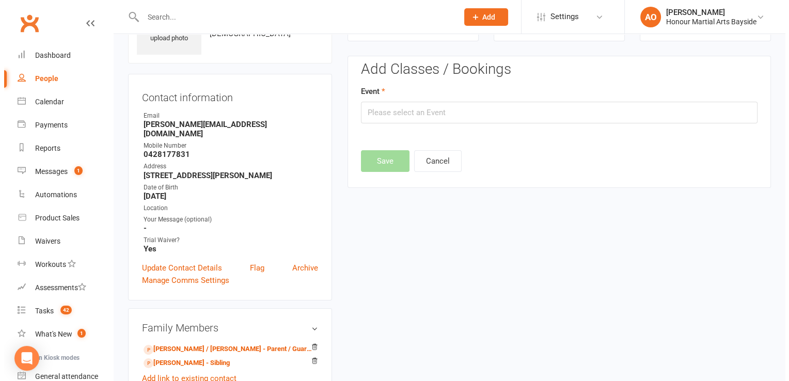
scroll to position [71, 0]
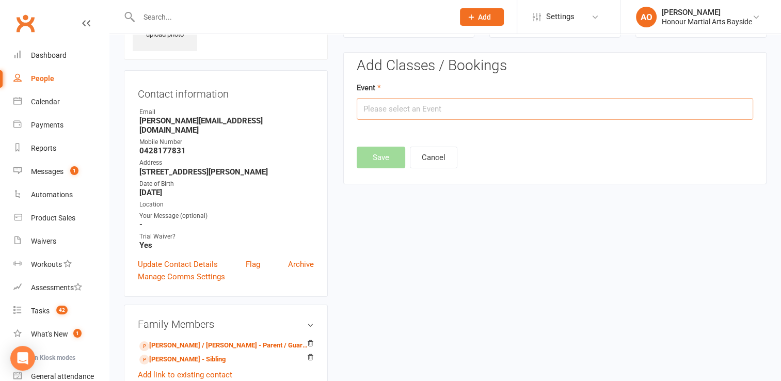
click at [444, 106] on input "text" at bounding box center [555, 109] width 397 height 22
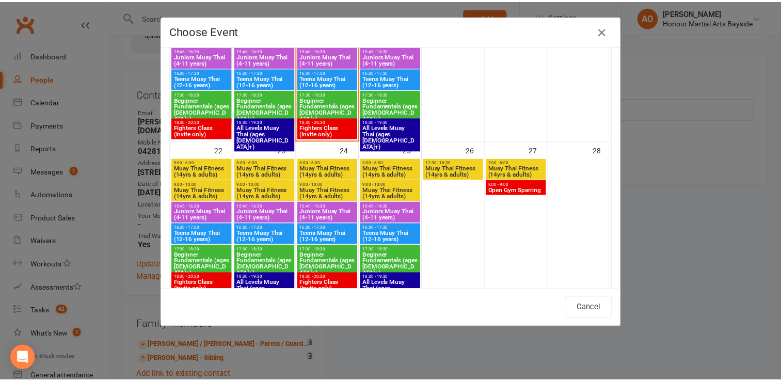
scroll to position [444, 0]
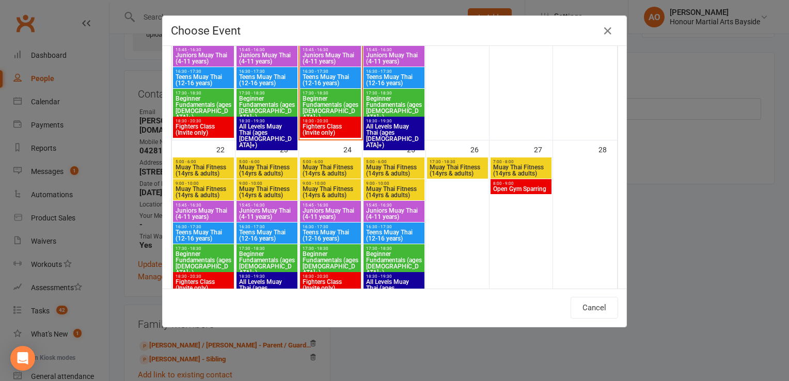
click at [389, 208] on span "Juniors Muay Thai (4-11 years)" at bounding box center [394, 214] width 57 height 12
type input "Juniors Muay Thai (4-11 years) - Sep 25, 2025 3:45:00 PM"
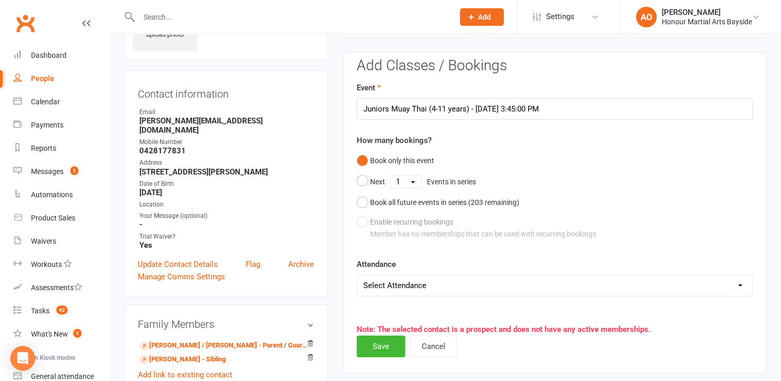
scroll to position [188, 0]
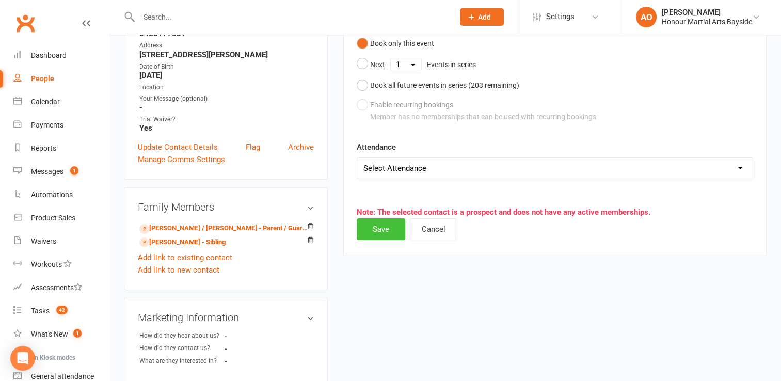
click at [380, 223] on button "Save" at bounding box center [381, 229] width 49 height 22
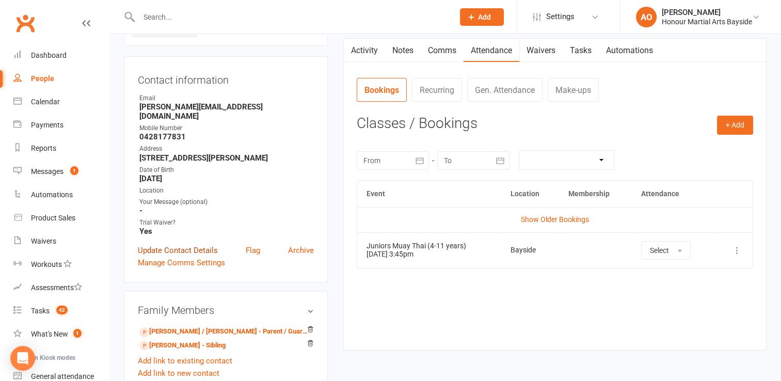
scroll to position [74, 0]
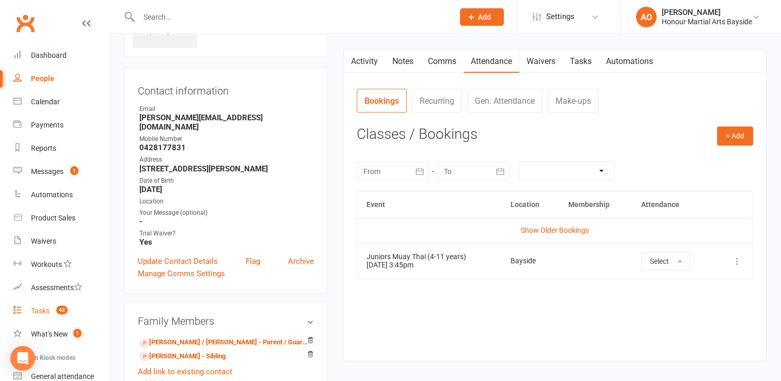
click at [45, 308] on div "Tasks" at bounding box center [40, 311] width 19 height 8
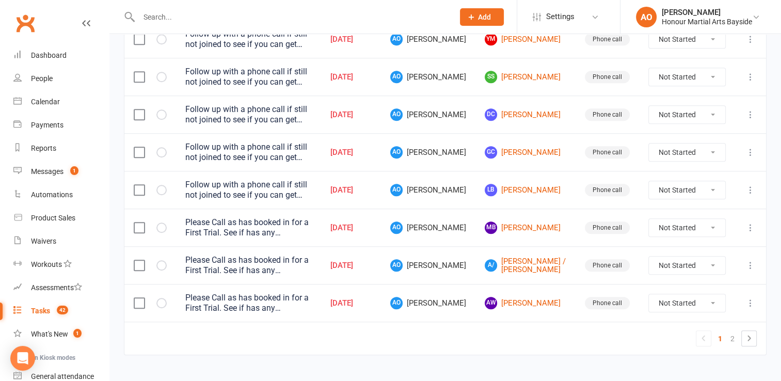
scroll to position [816, 0]
click at [531, 309] on link "AW AARON WILLIAMS" at bounding box center [526, 302] width 82 height 12
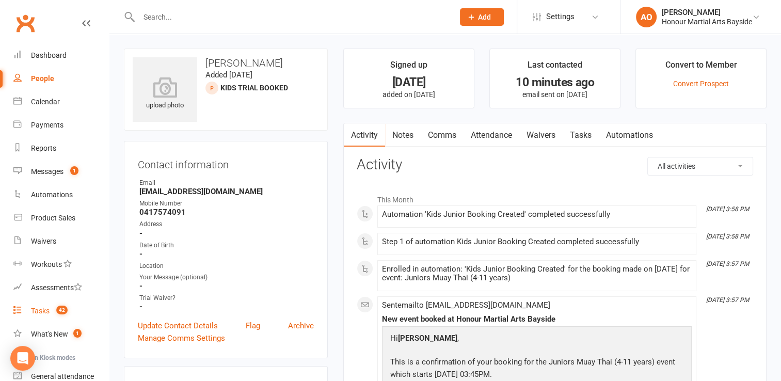
click at [40, 312] on div "Tasks" at bounding box center [40, 311] width 19 height 8
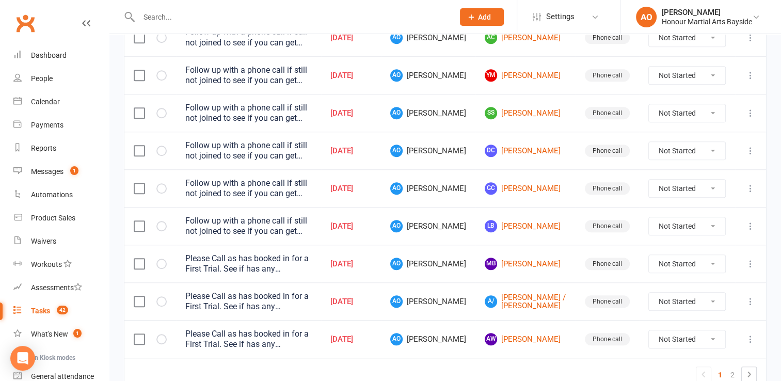
scroll to position [839, 0]
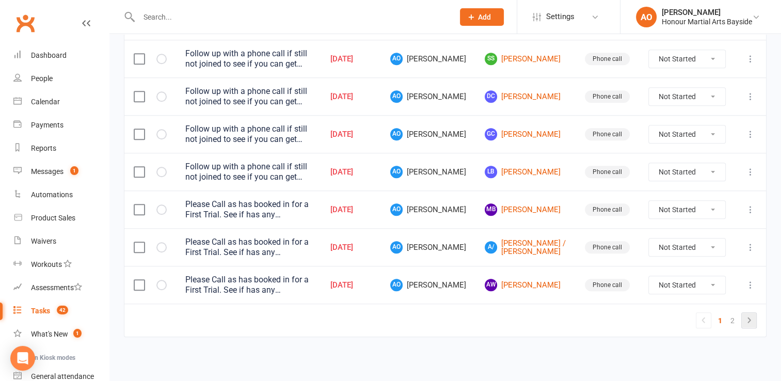
click at [751, 321] on icon at bounding box center [749, 320] width 12 height 12
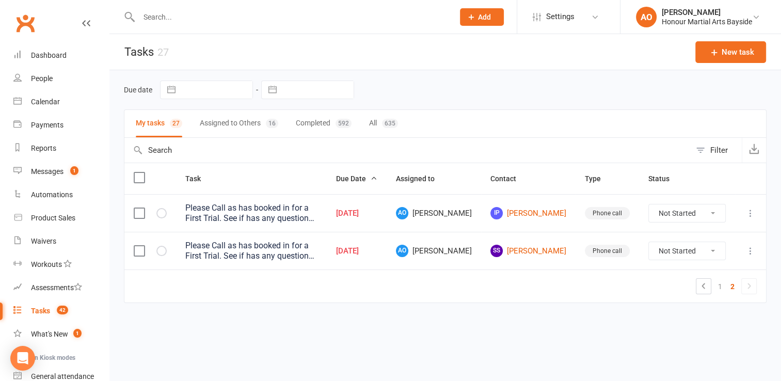
scroll to position [0, 0]
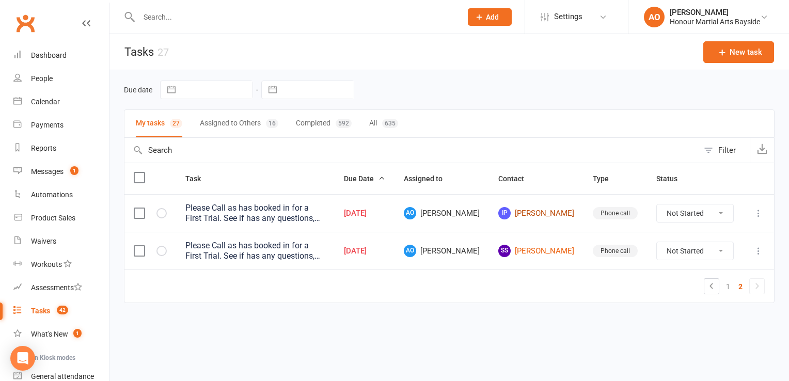
click at [553, 211] on link "IP Isabelle Prince" at bounding box center [536, 213] width 76 height 12
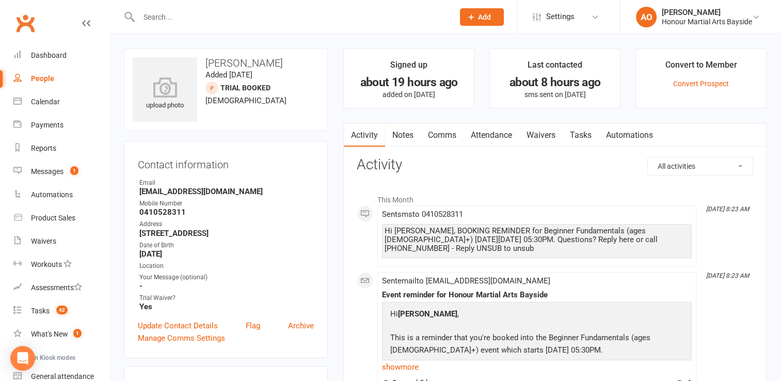
click at [584, 134] on link "Tasks" at bounding box center [581, 135] width 36 height 24
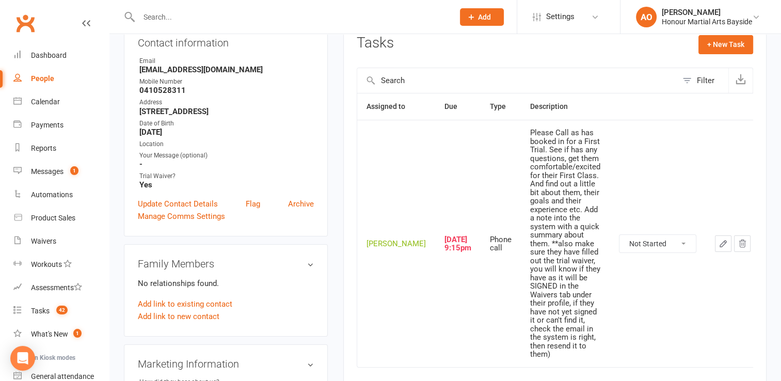
scroll to position [122, 0]
click at [678, 235] on select "Not Started In Progress Waiting Complete" at bounding box center [658, 244] width 76 height 18
click at [620, 235] on select "Not Started In Progress Waiting Complete" at bounding box center [658, 244] width 76 height 18
select select "unstarted"
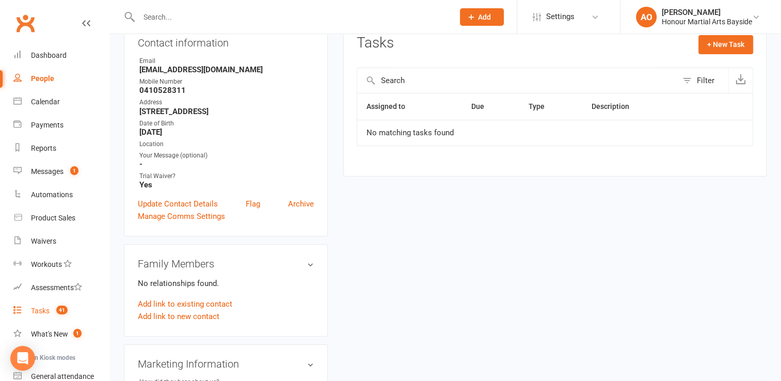
click at [40, 315] on div "Tasks" at bounding box center [40, 311] width 19 height 8
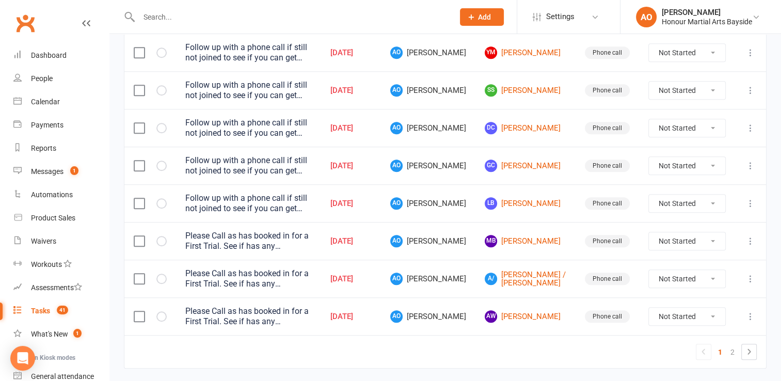
scroll to position [839, 0]
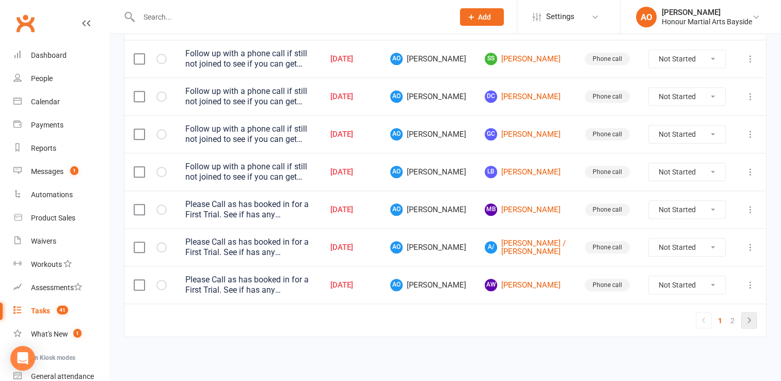
click at [753, 325] on icon at bounding box center [749, 320] width 12 height 12
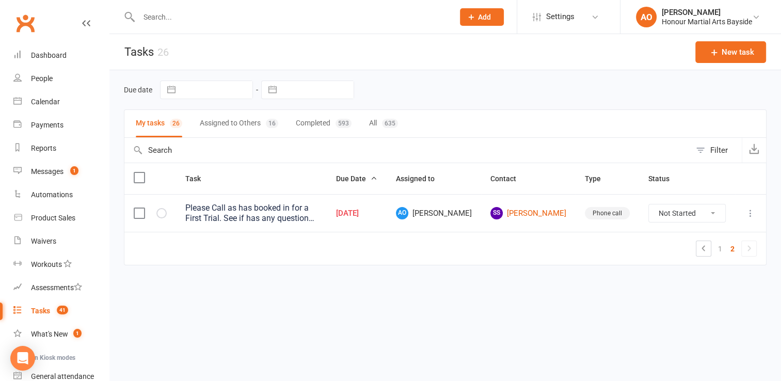
scroll to position [0, 0]
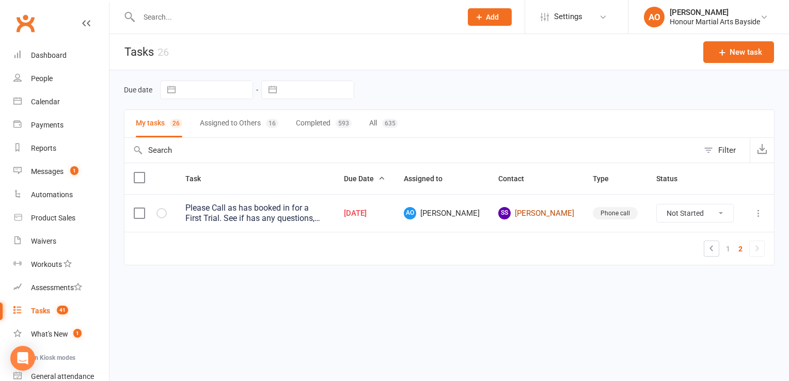
click at [541, 213] on link "SS Savannah Strawbridge" at bounding box center [536, 213] width 76 height 12
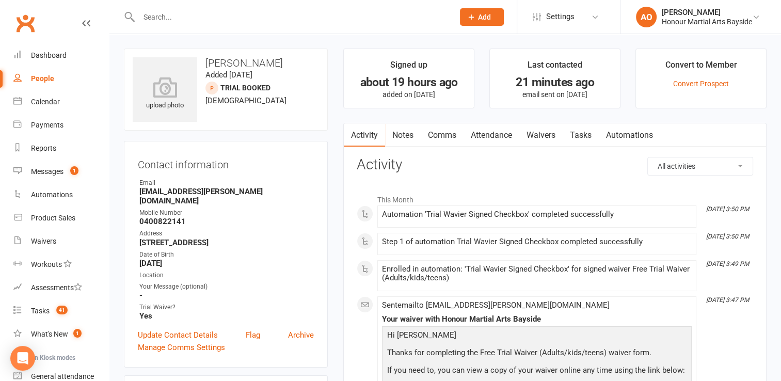
click at [544, 137] on link "Waivers" at bounding box center [541, 135] width 43 height 24
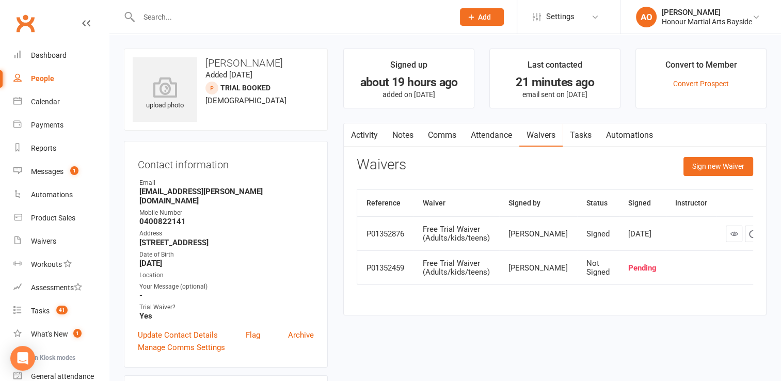
click at [585, 131] on link "Tasks" at bounding box center [581, 135] width 36 height 24
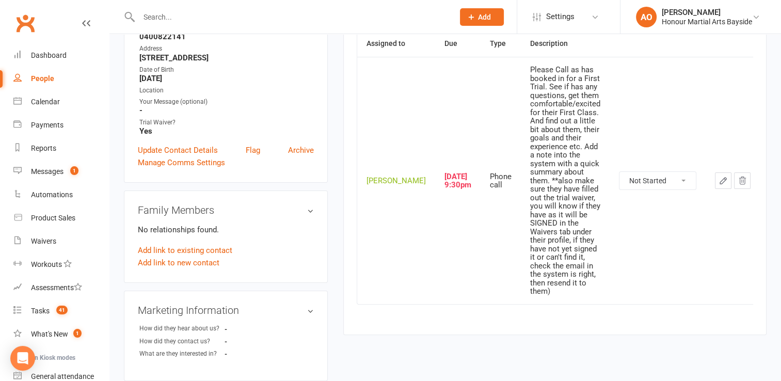
scroll to position [189, 0]
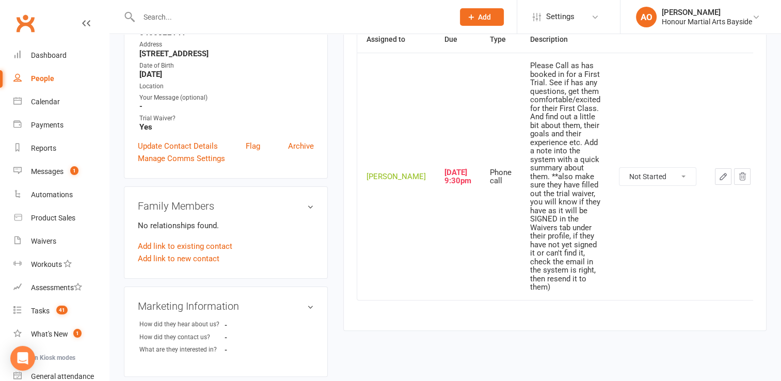
click at [676, 168] on select "Not Started In Progress Waiting Complete" at bounding box center [658, 177] width 76 height 18
click at [620, 168] on select "Not Started In Progress Waiting Complete" at bounding box center [658, 177] width 76 height 18
select select "unstarted"
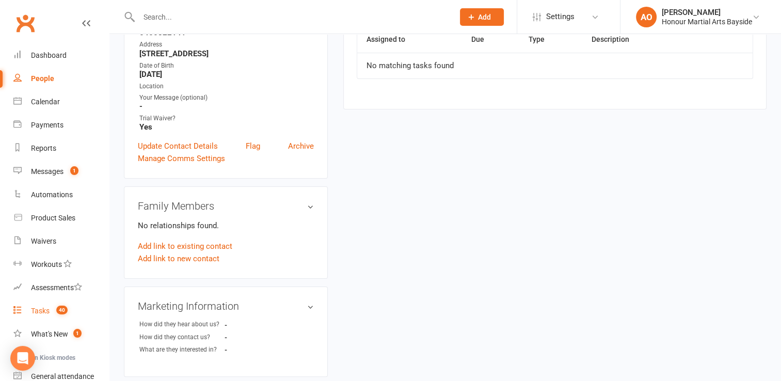
click at [44, 310] on div "Tasks" at bounding box center [40, 311] width 19 height 8
